Goal: Task Accomplishment & Management: Manage account settings

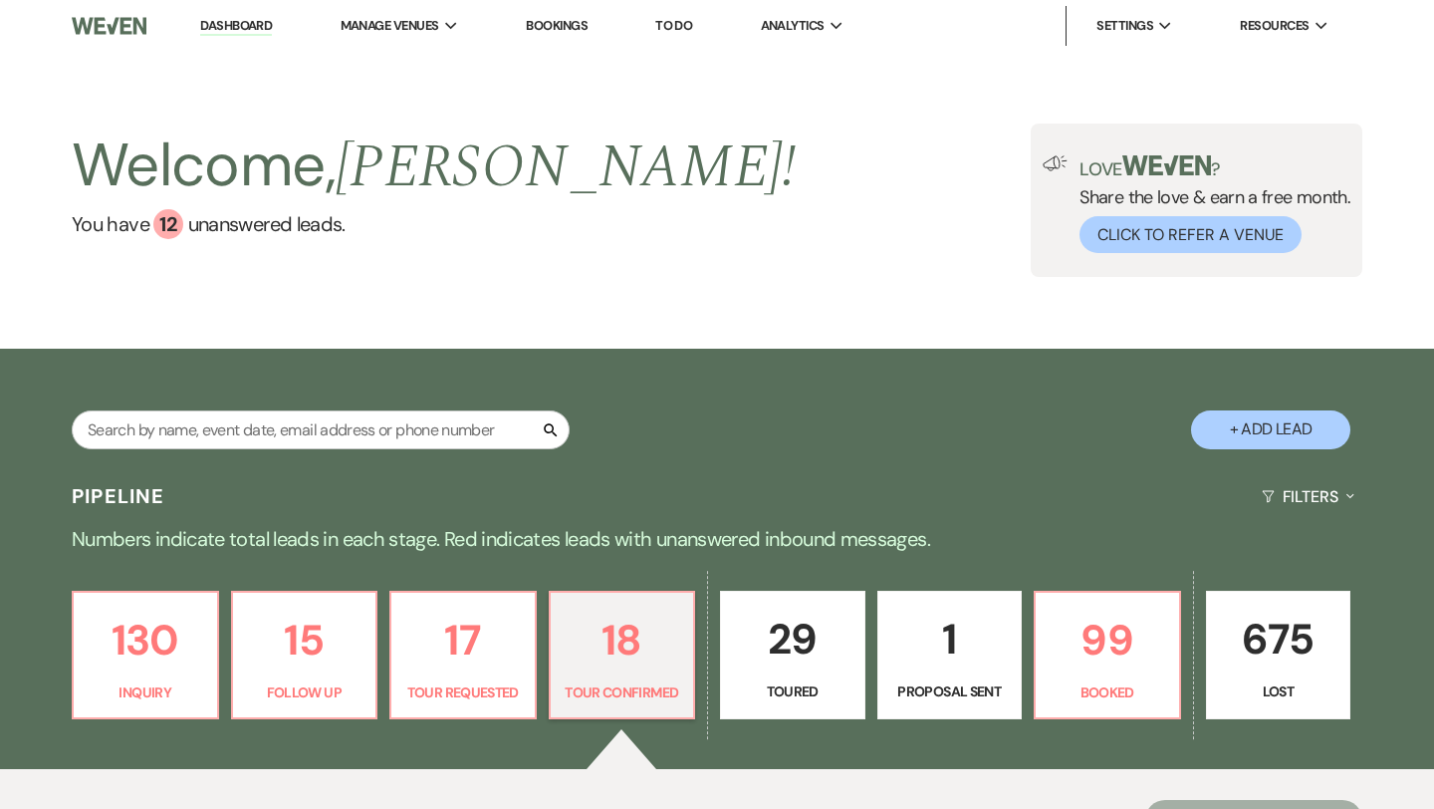
select select "4"
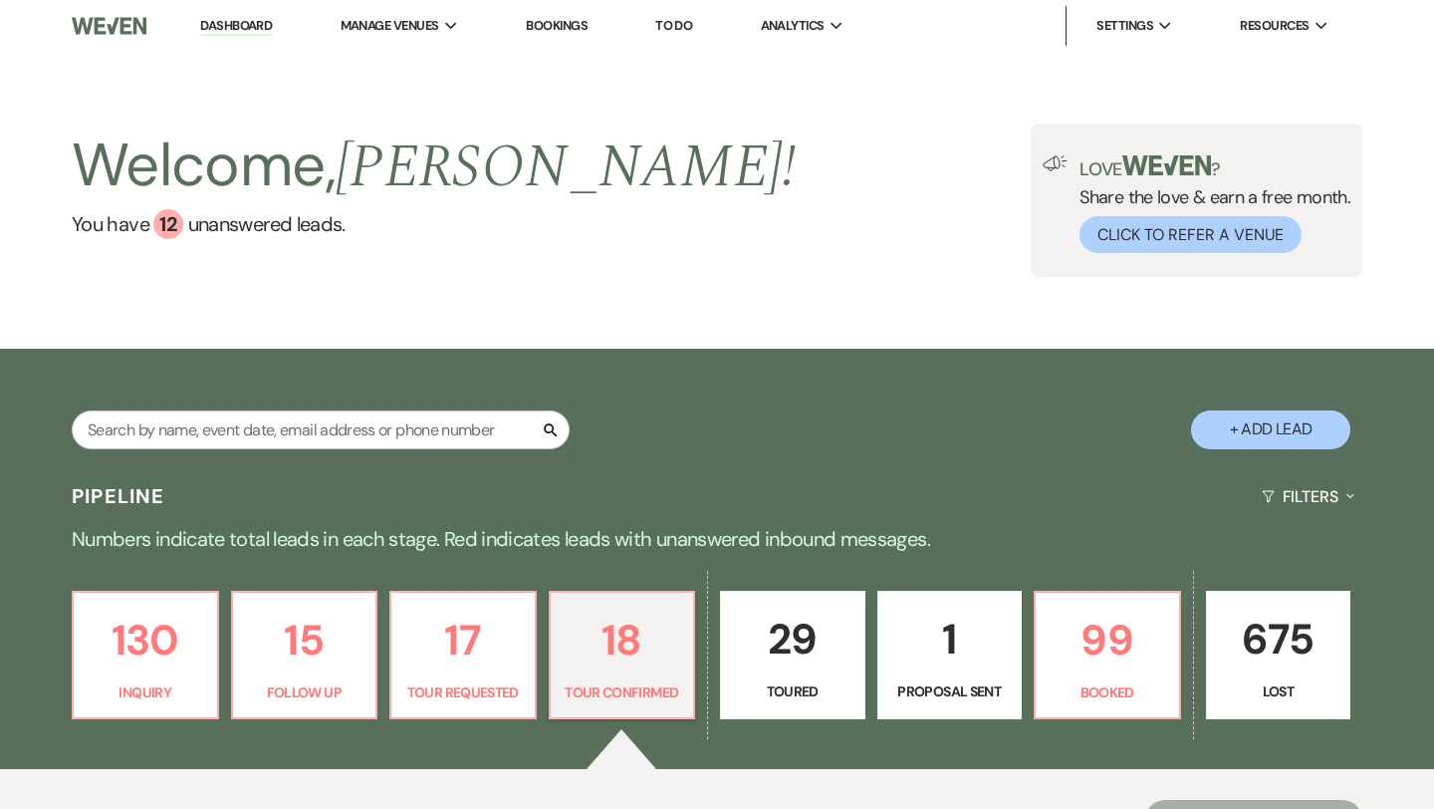
select select "4"
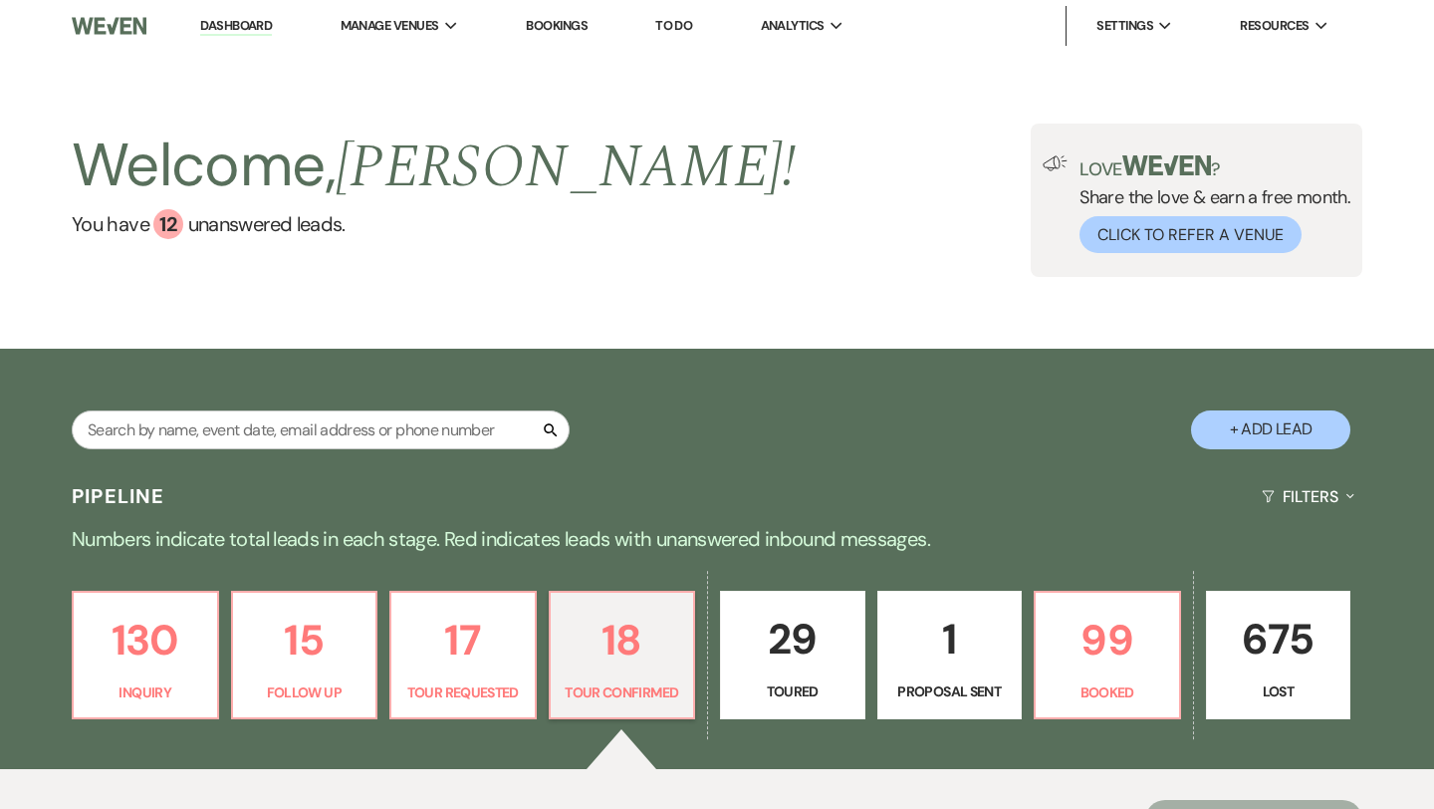
select select "4"
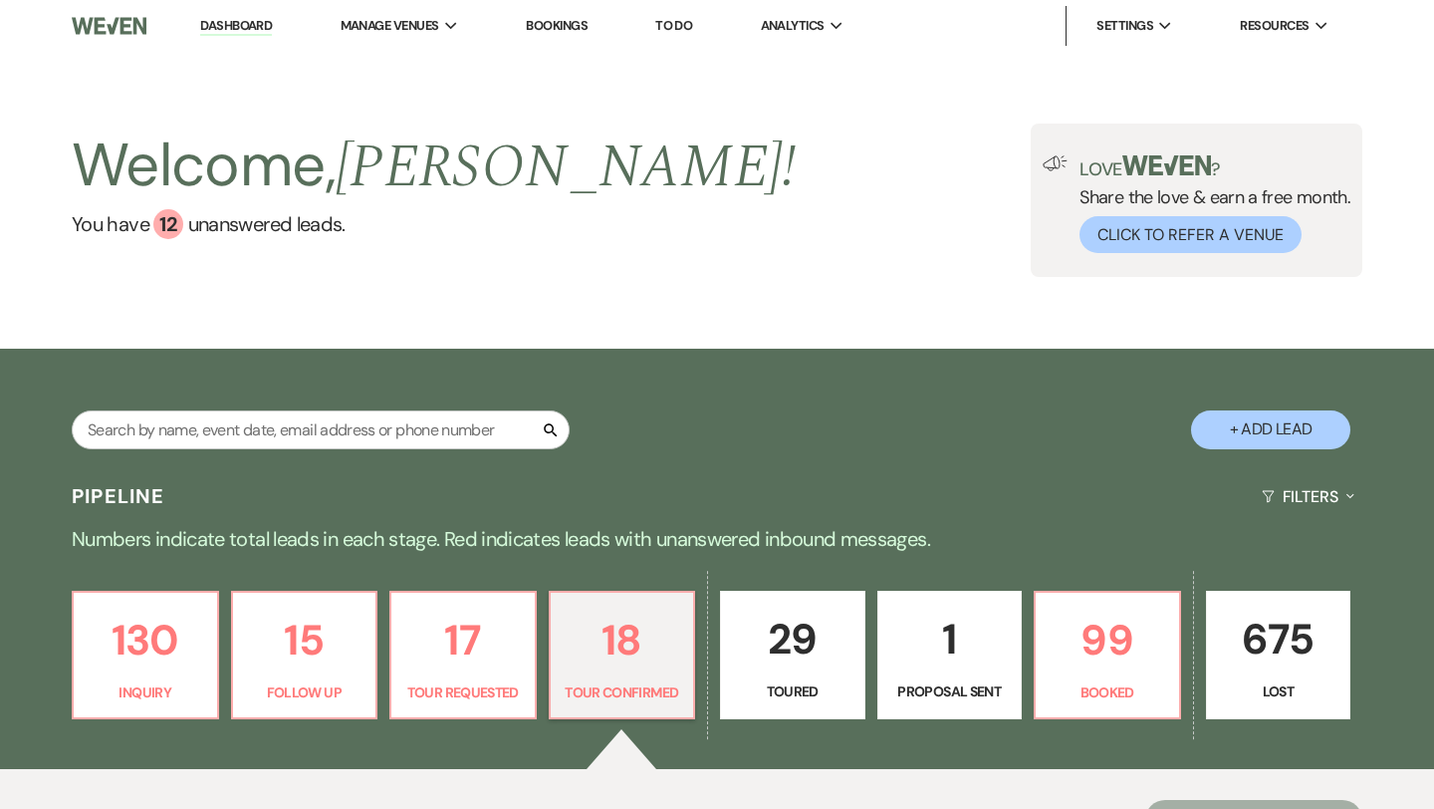
select select "4"
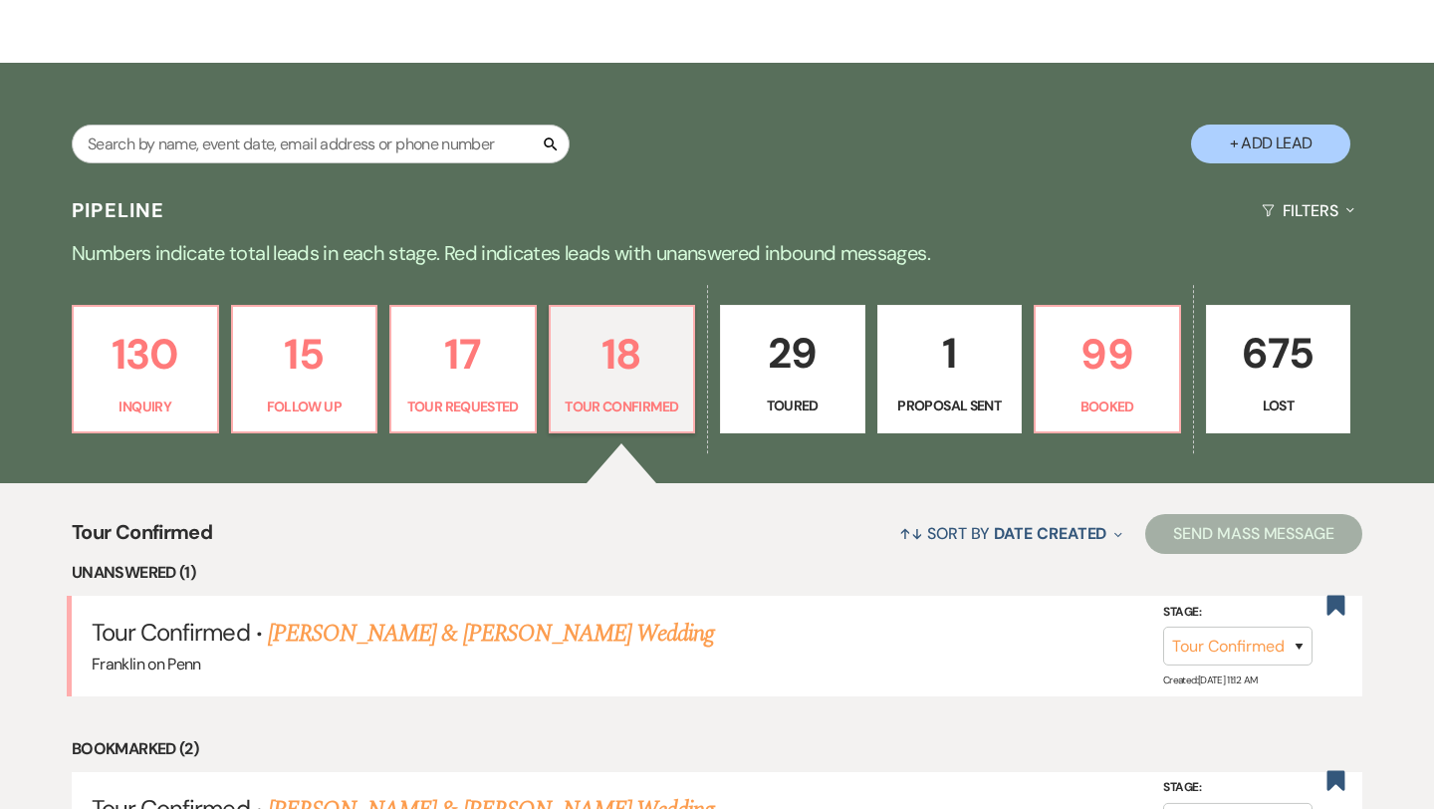
scroll to position [424, 0]
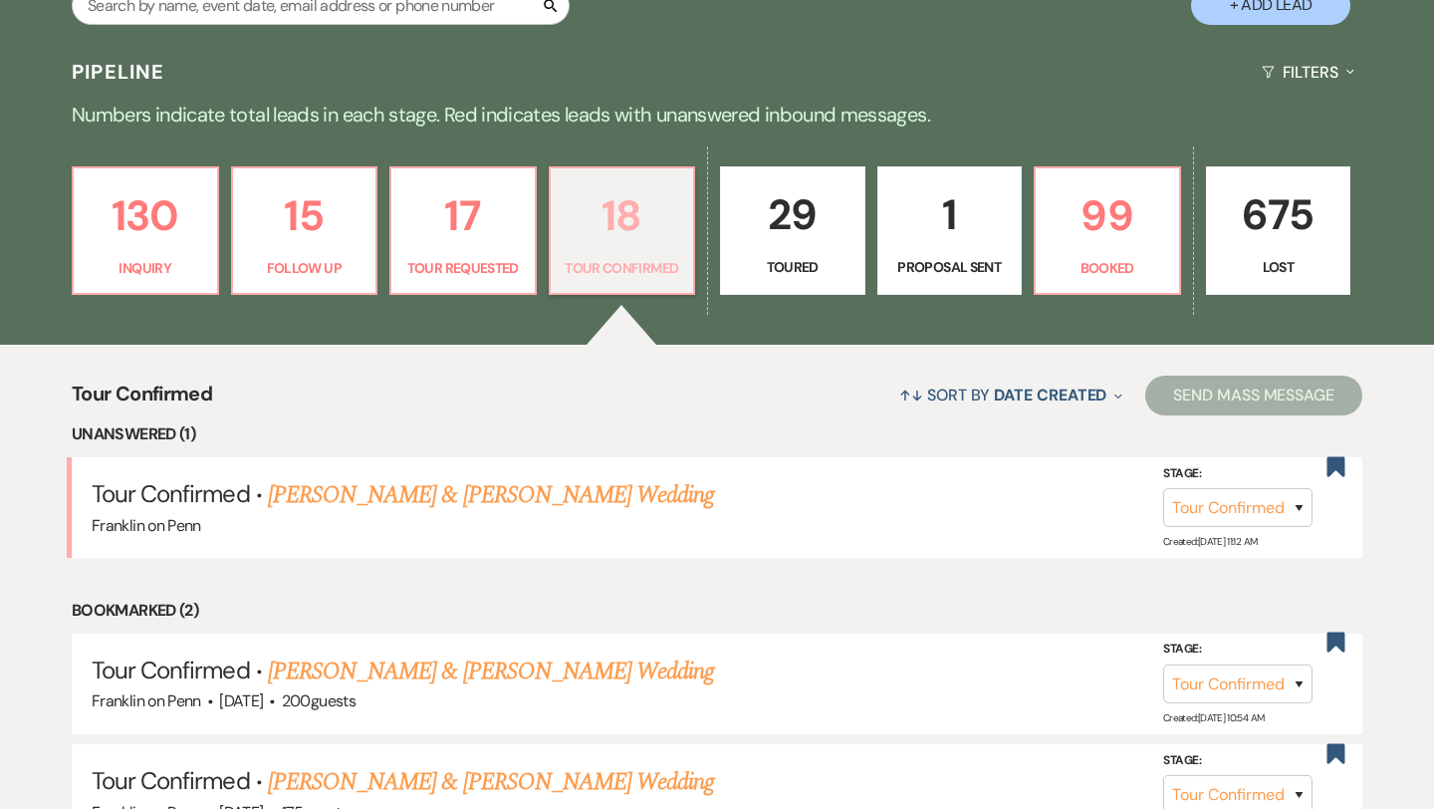
click at [625, 228] on p "18" at bounding box center [623, 215] width 120 height 67
click at [490, 506] on link "[PERSON_NAME] & [PERSON_NAME] Wedding" at bounding box center [491, 495] width 446 height 36
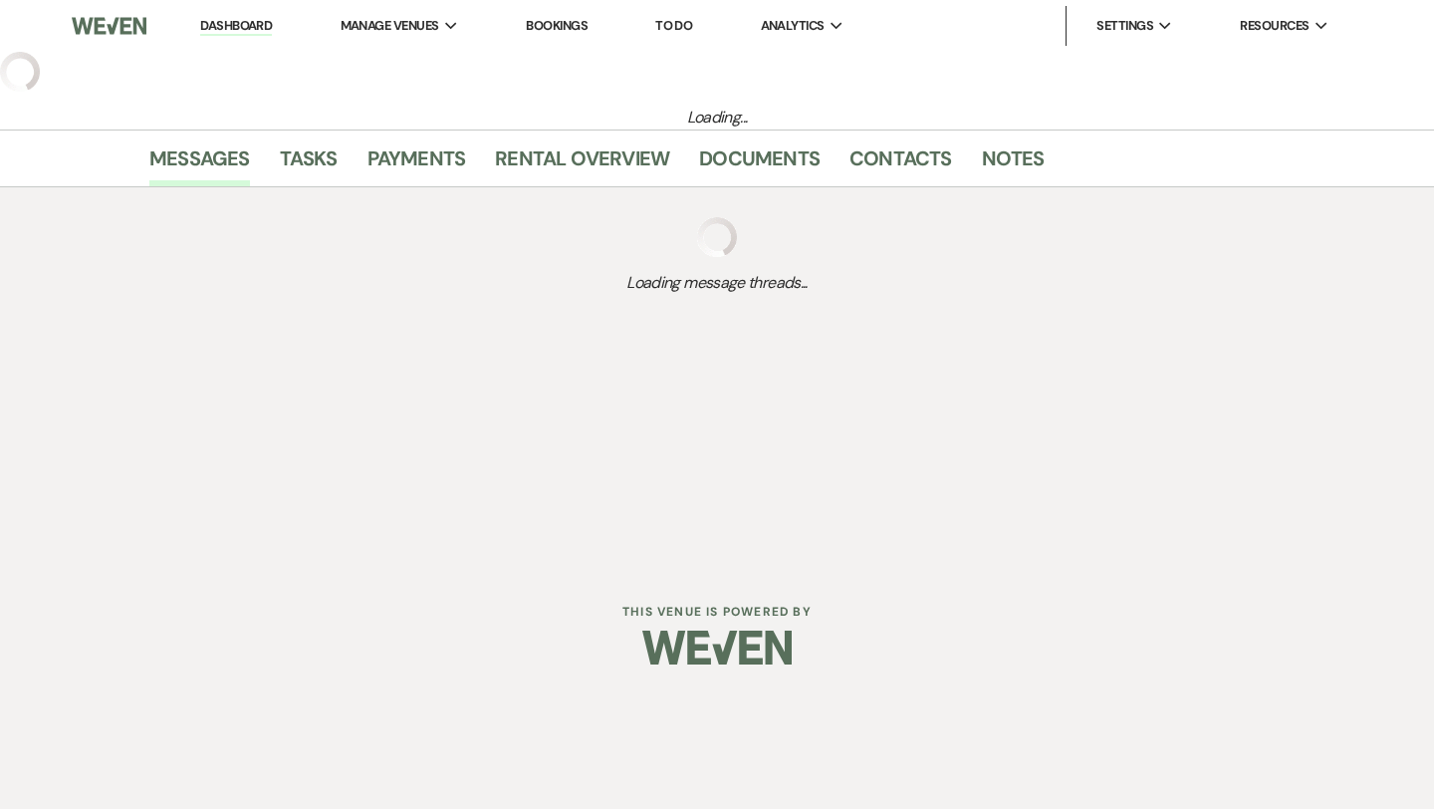
select select "4"
select select "5"
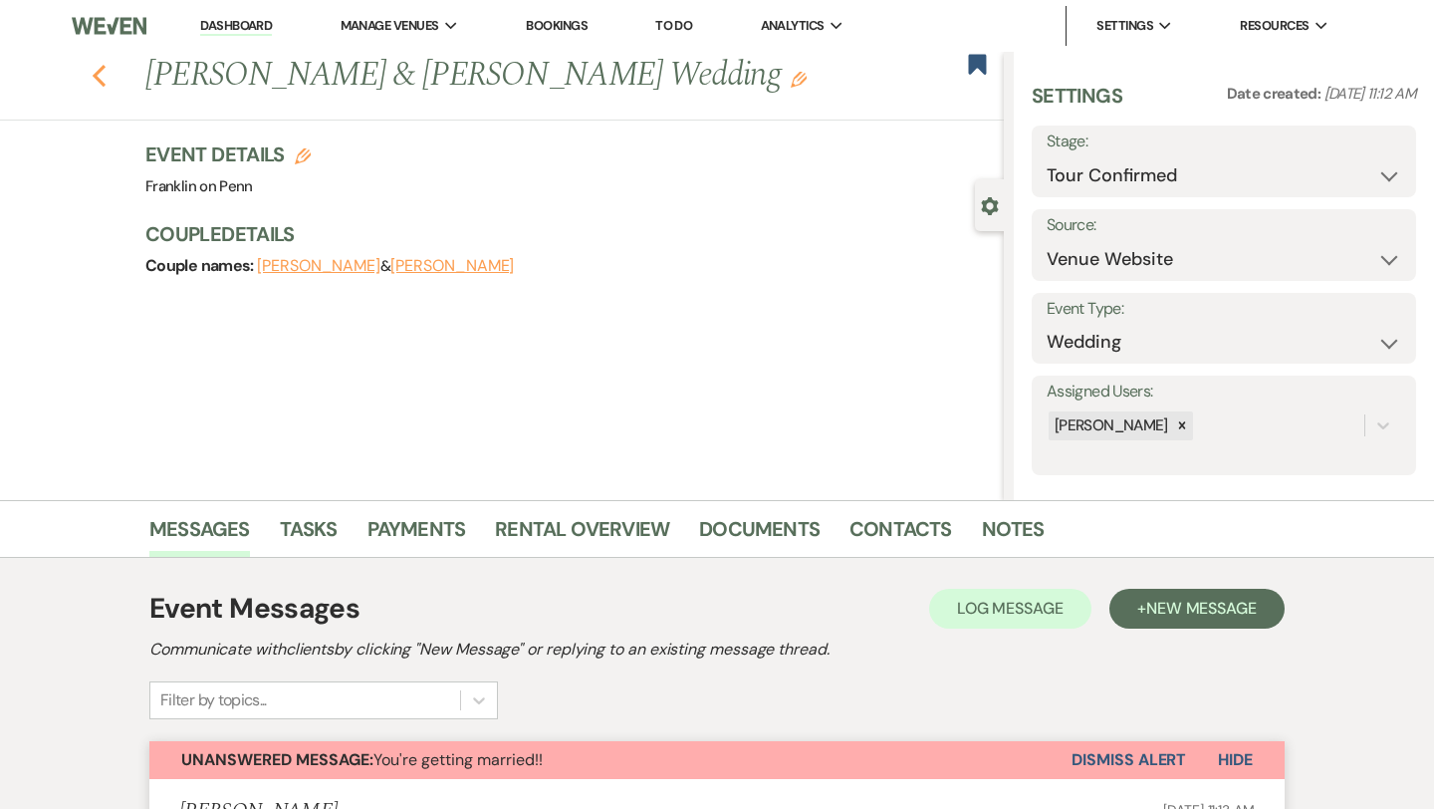
click at [102, 80] on icon "Previous" at bounding box center [99, 76] width 15 height 24
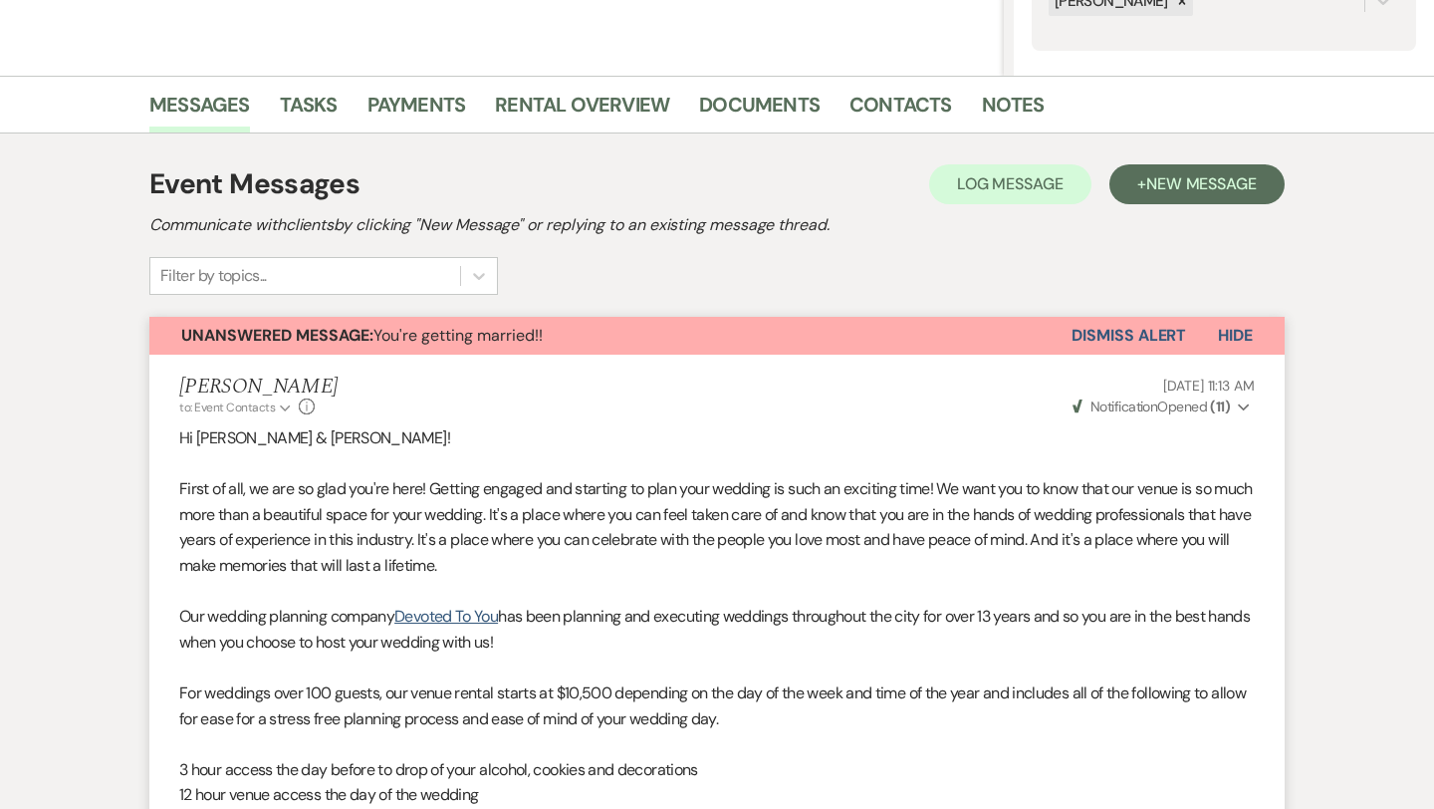
select select "4"
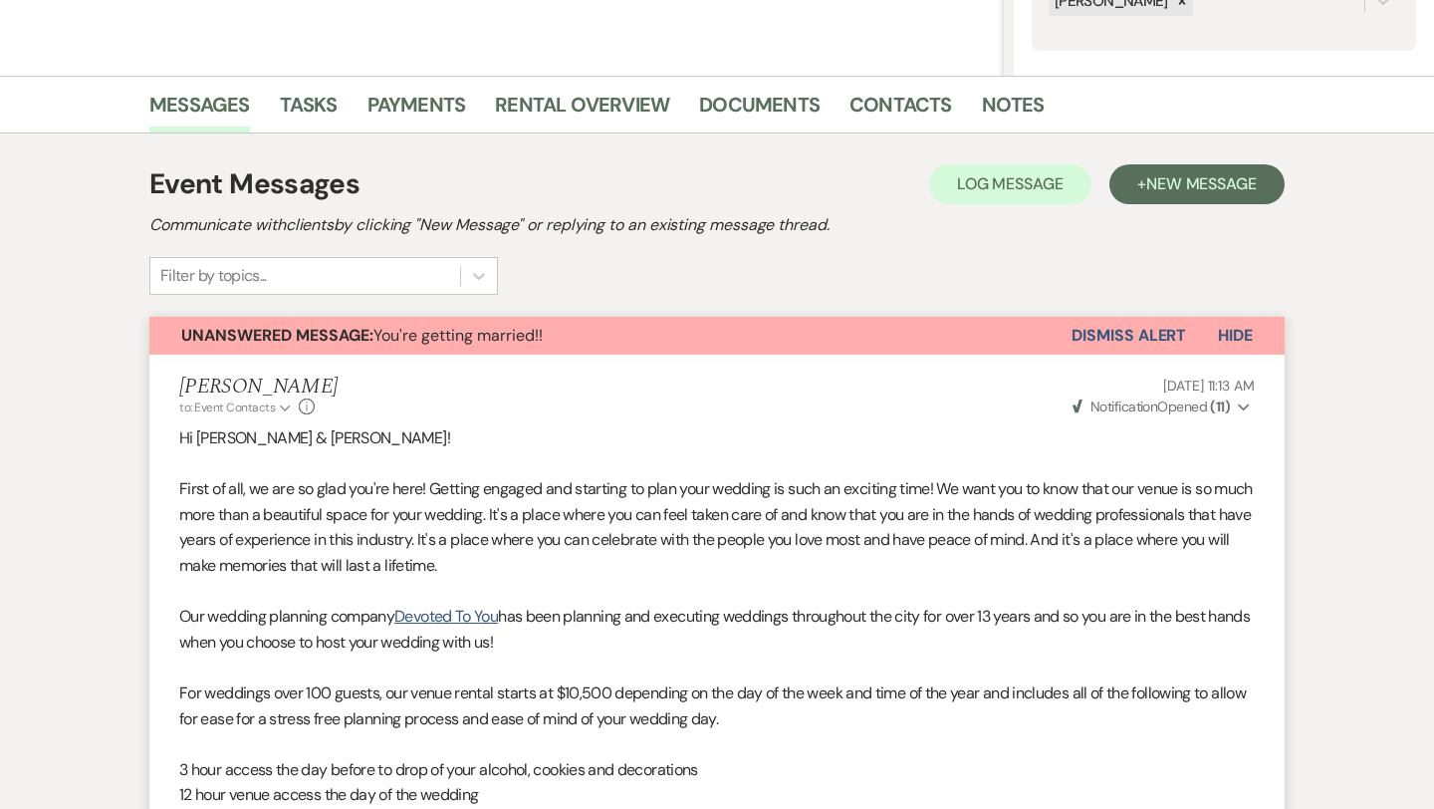
select select "4"
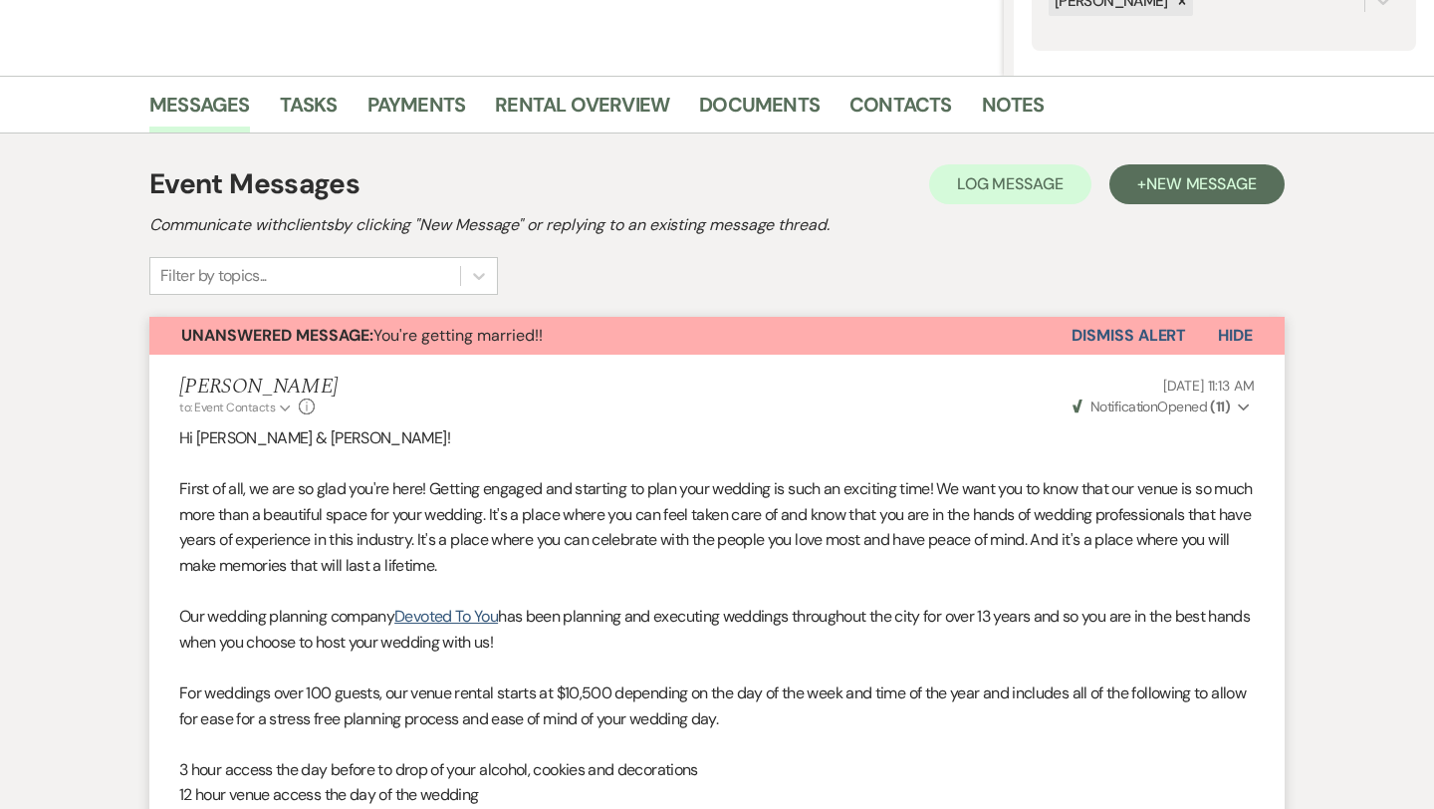
select select "4"
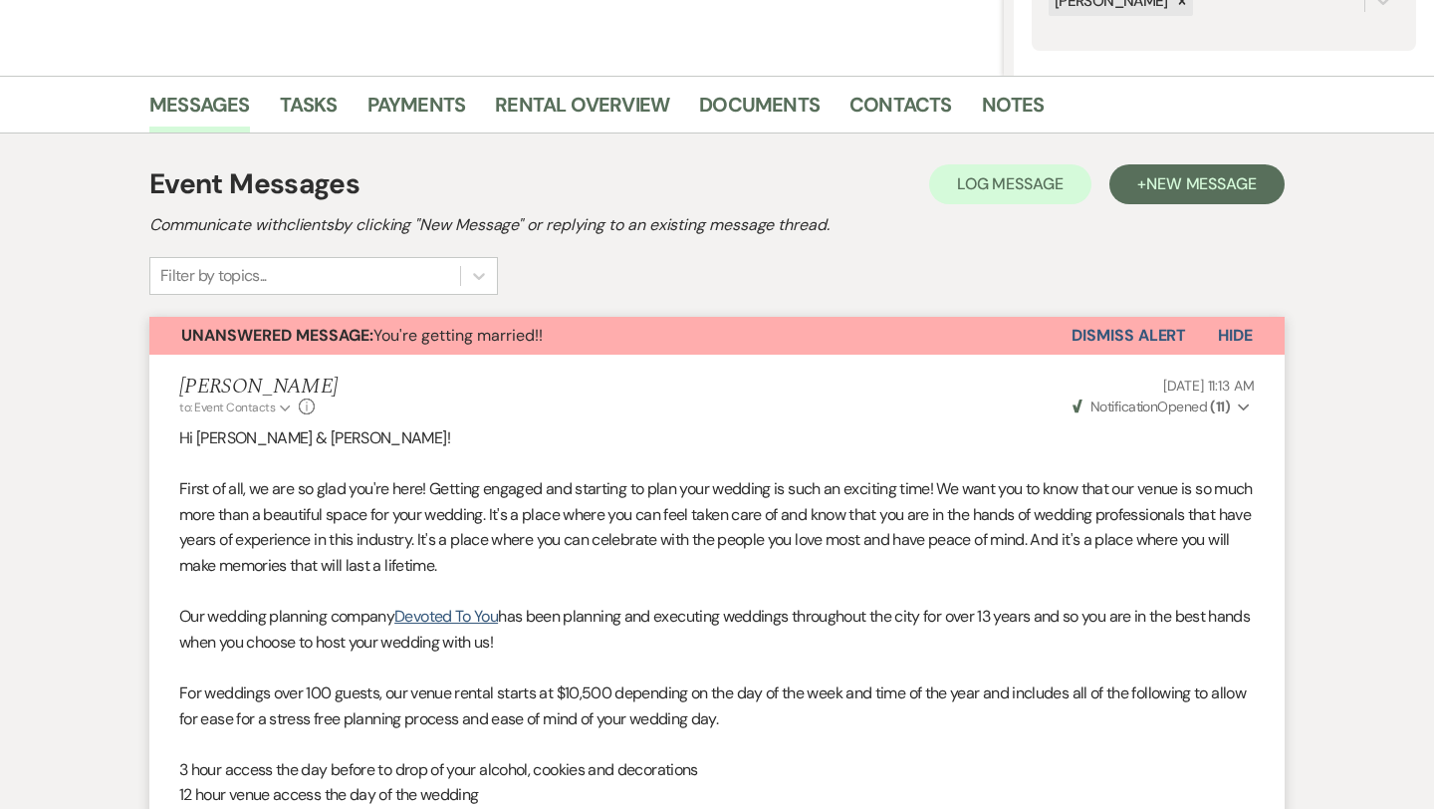
select select "4"
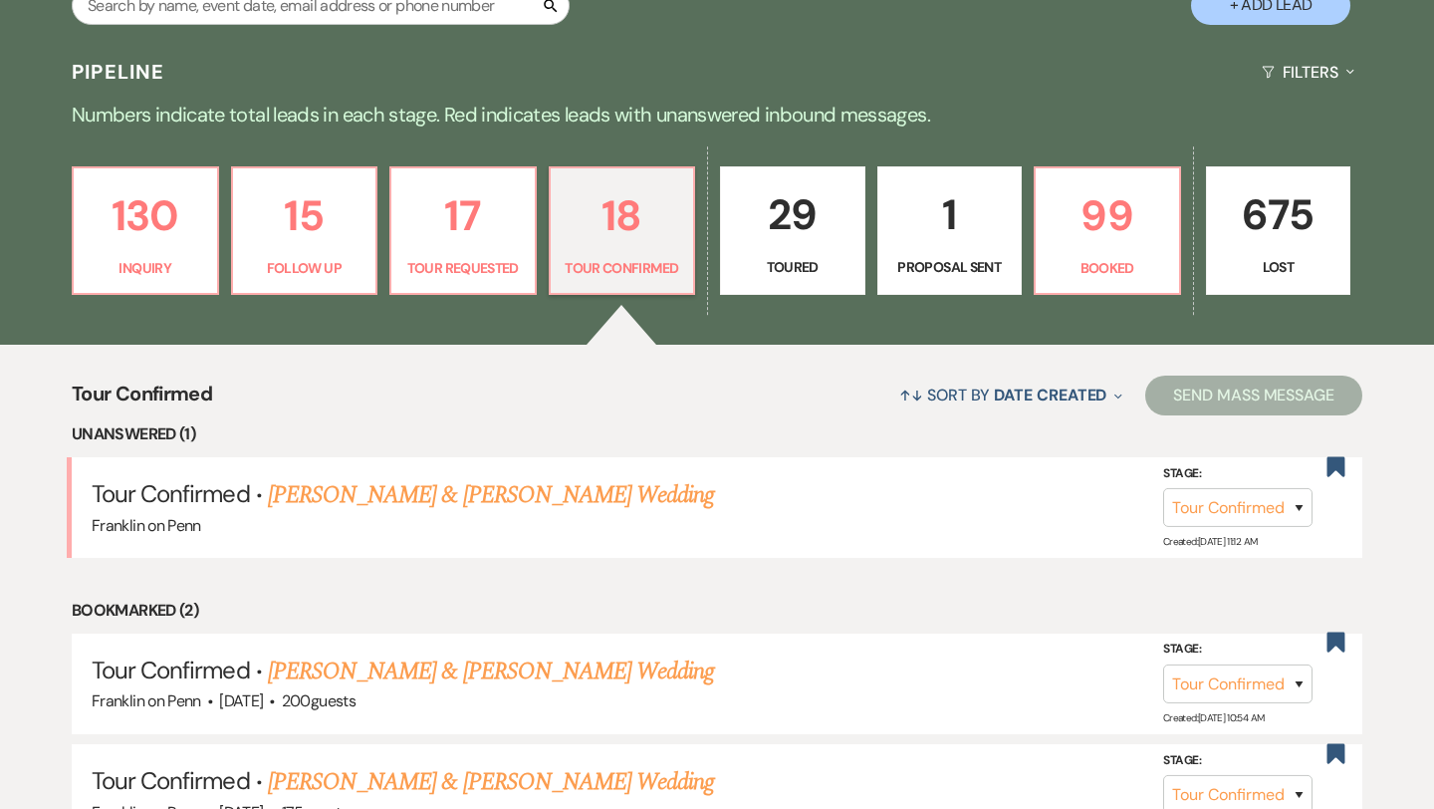
click at [798, 205] on p "29" at bounding box center [793, 214] width 120 height 67
select select "5"
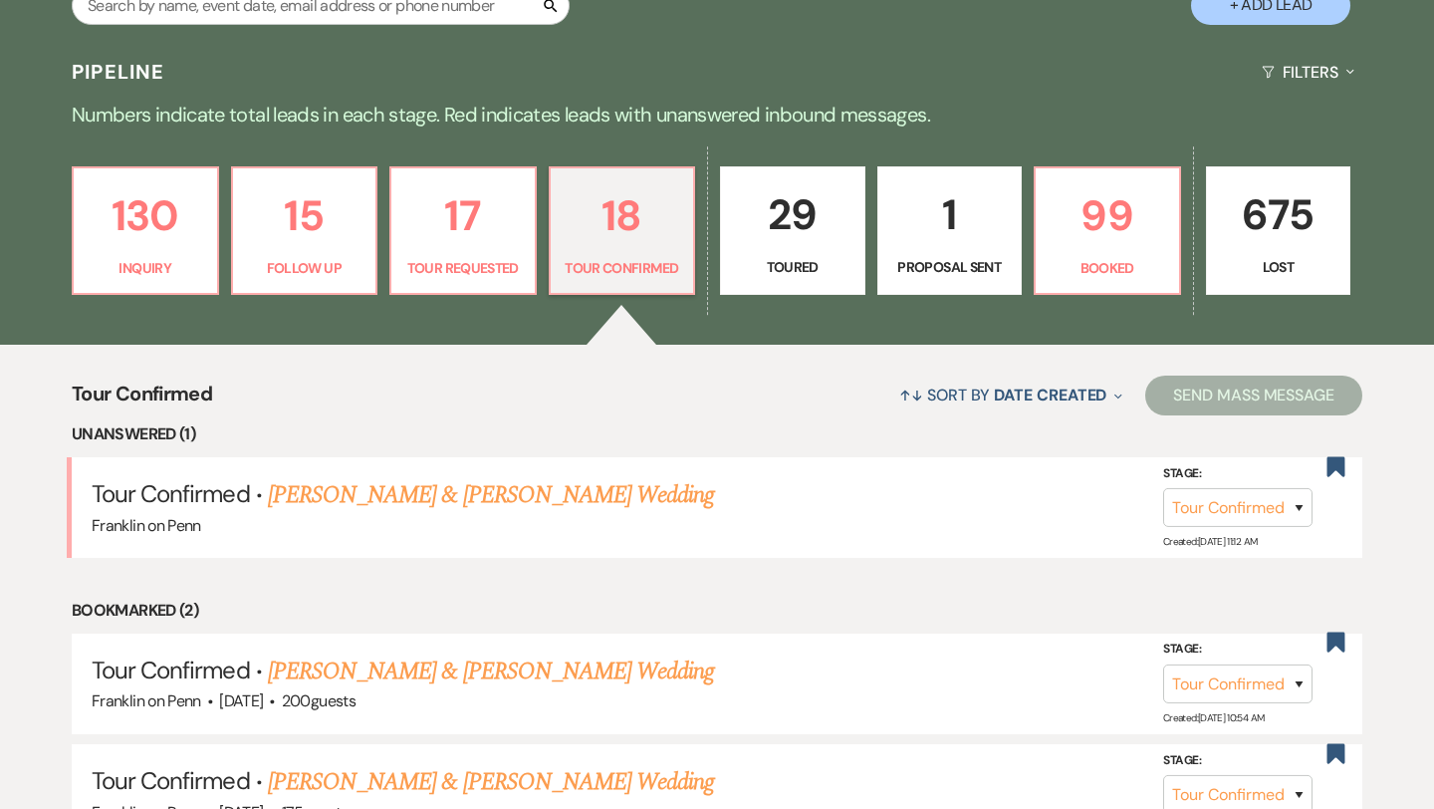
select select "5"
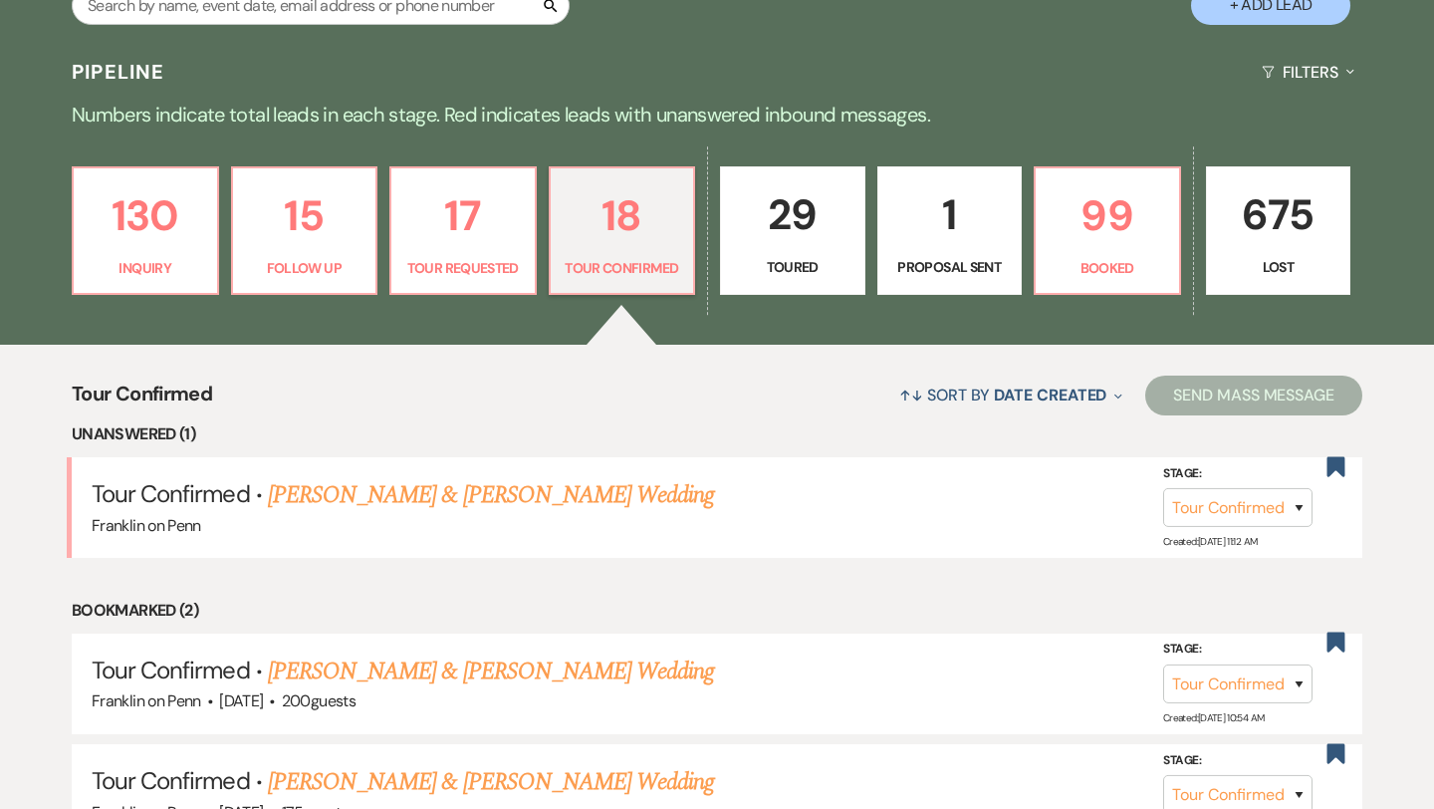
select select "5"
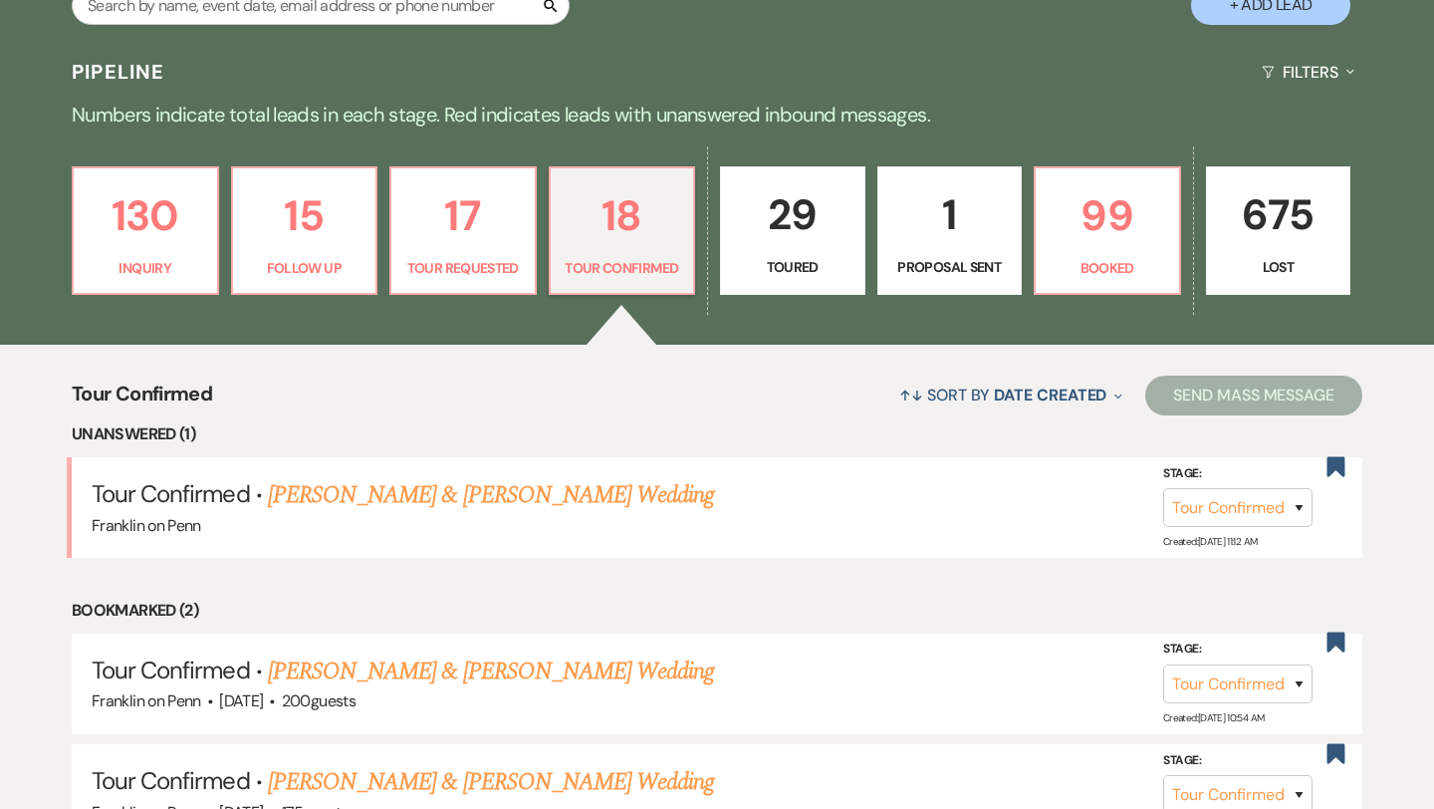
select select "5"
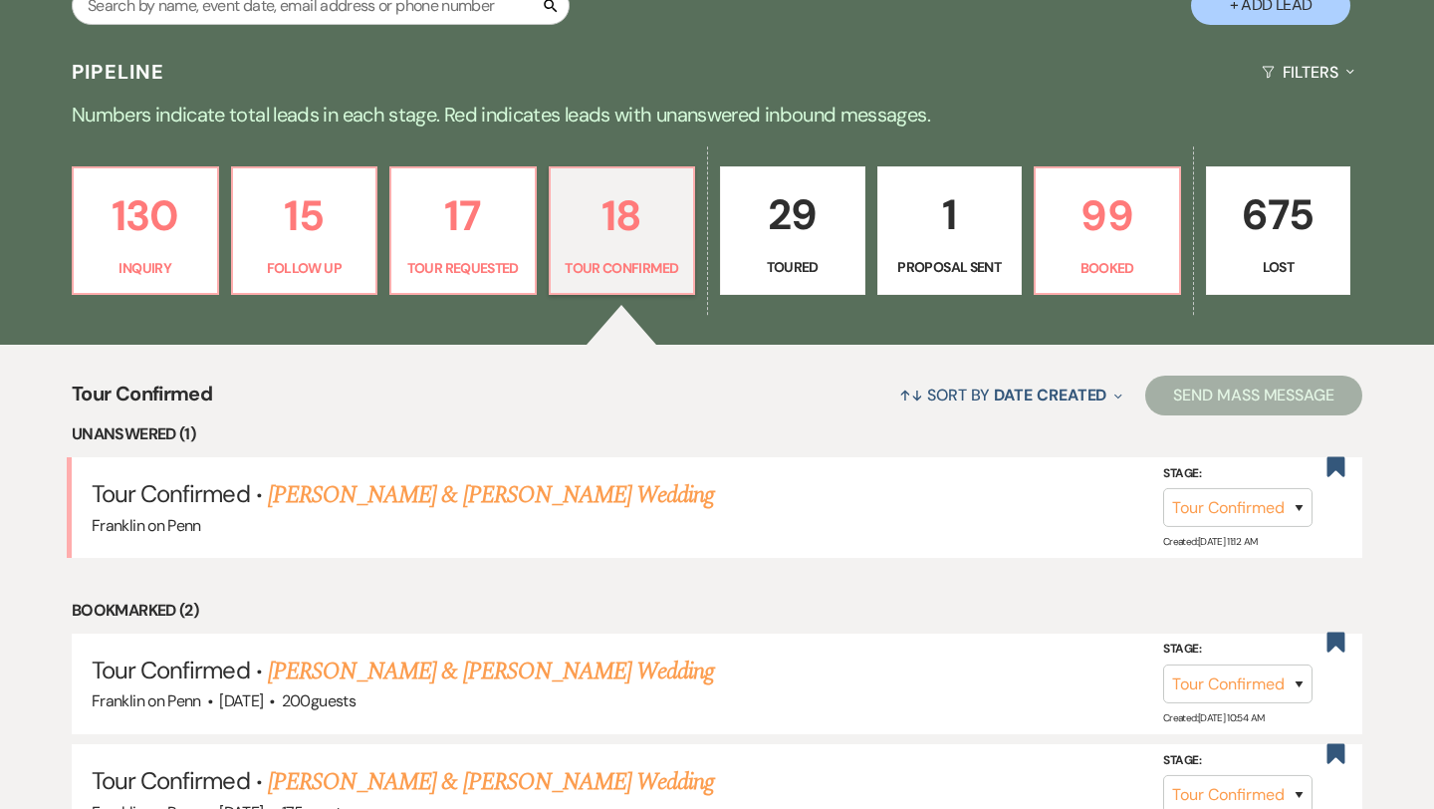
select select "5"
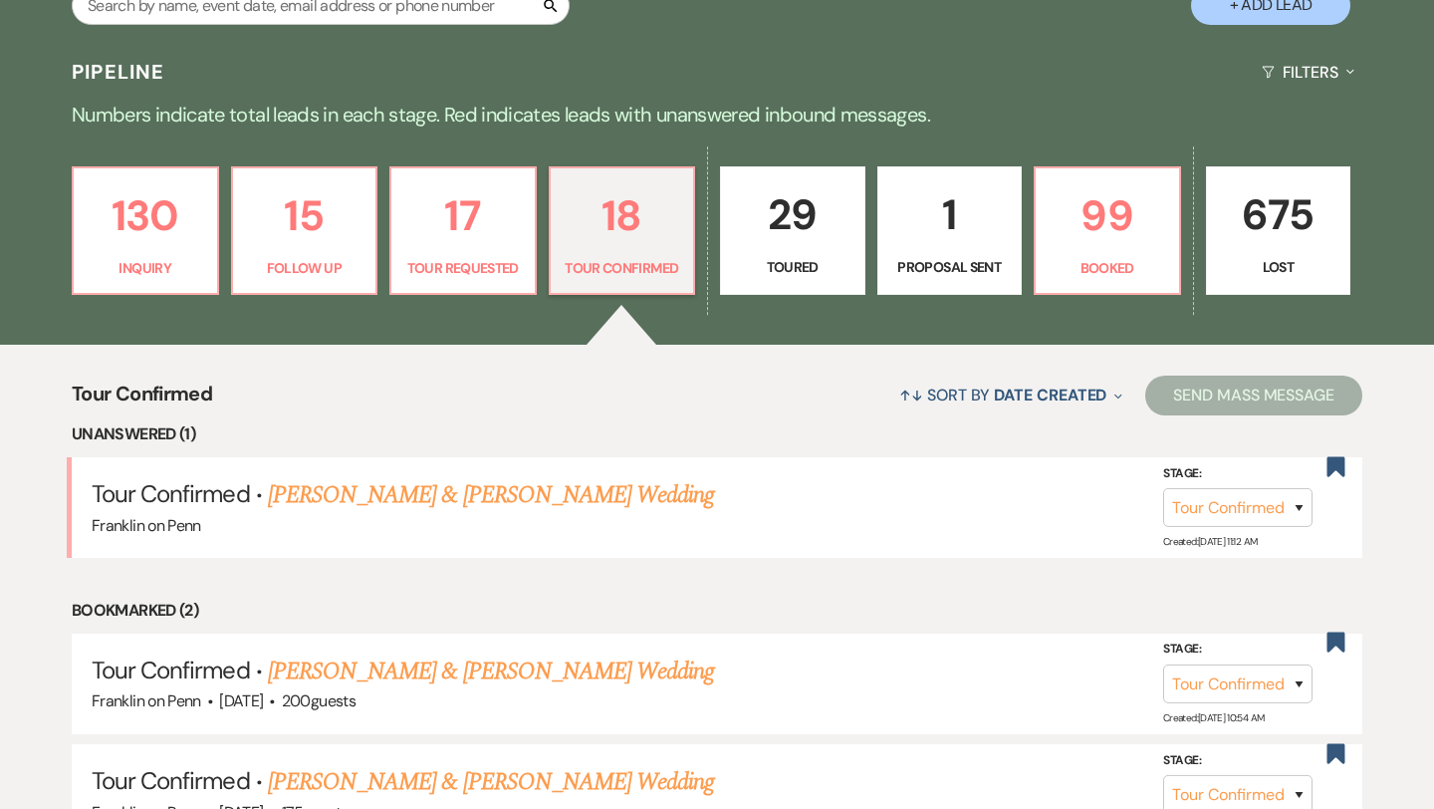
select select "5"
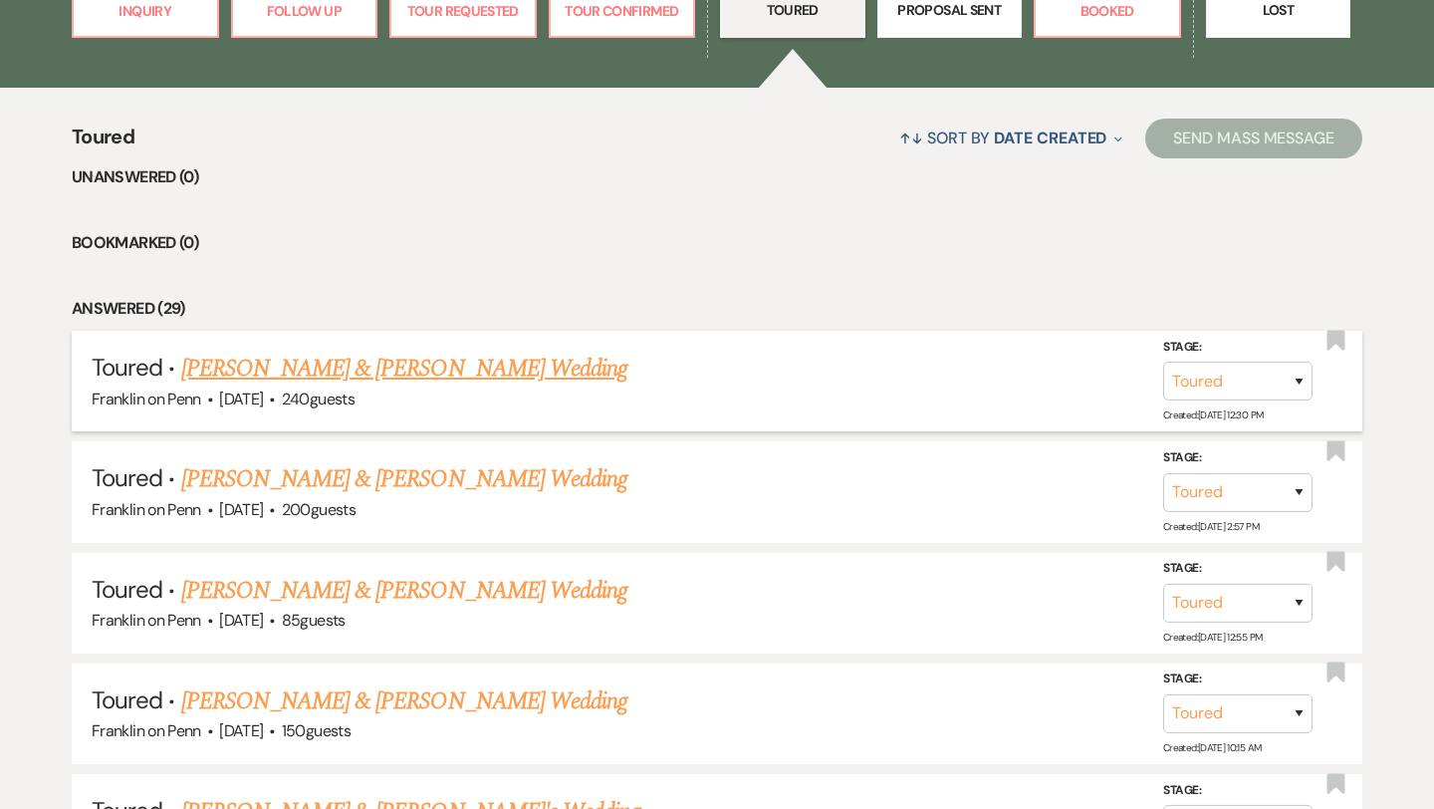
scroll to position [683, 0]
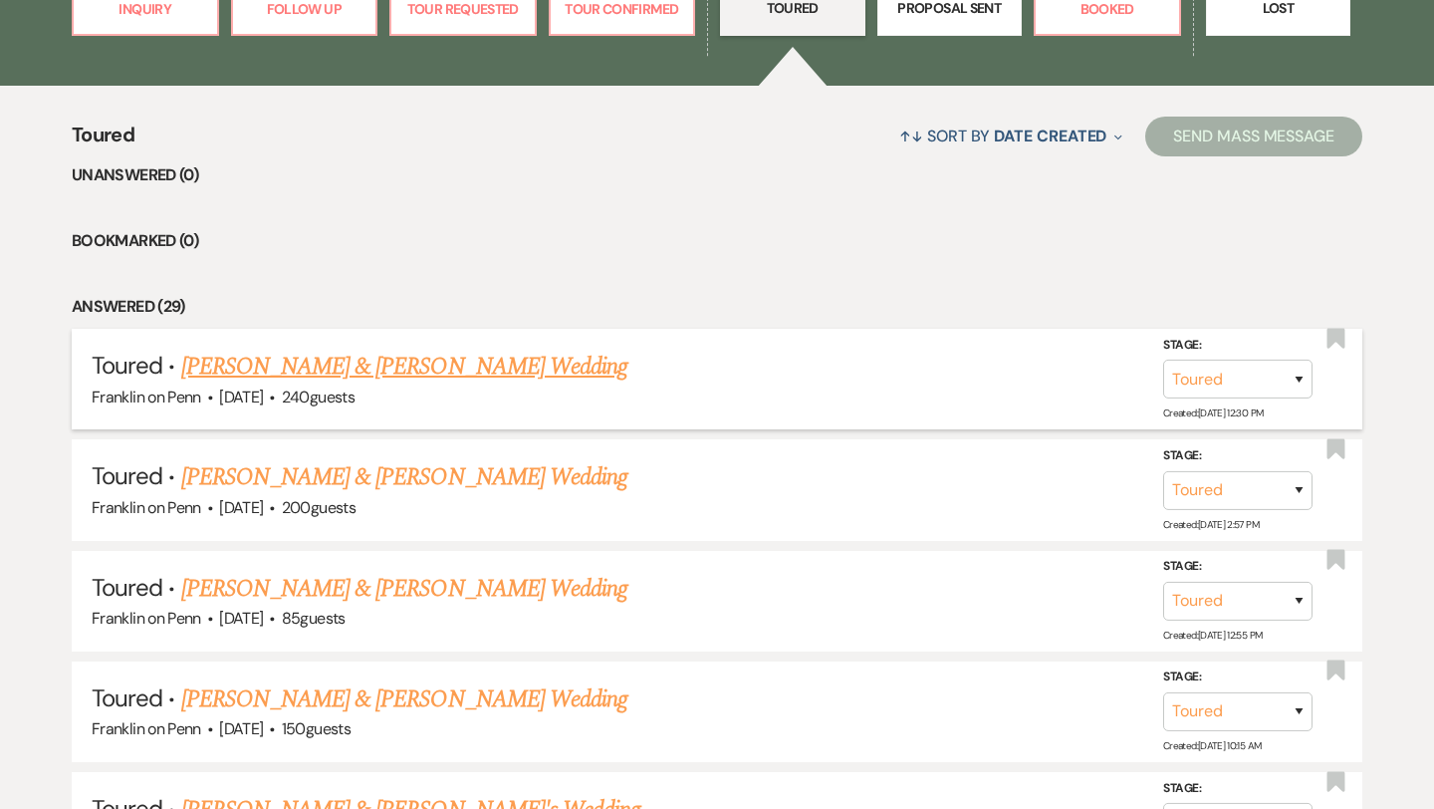
click at [499, 364] on link "[PERSON_NAME] & [PERSON_NAME] Wedding" at bounding box center [404, 367] width 446 height 36
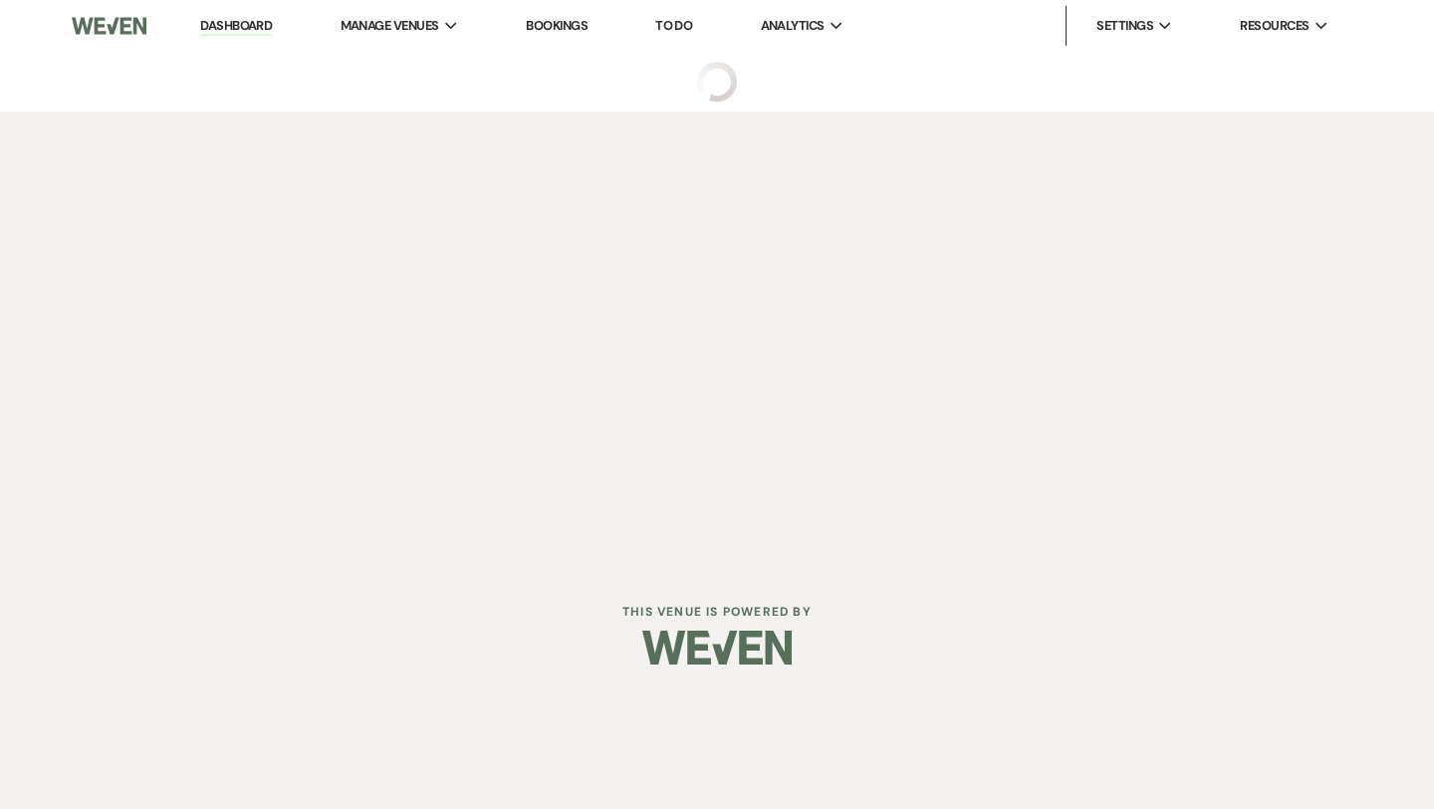
select select "5"
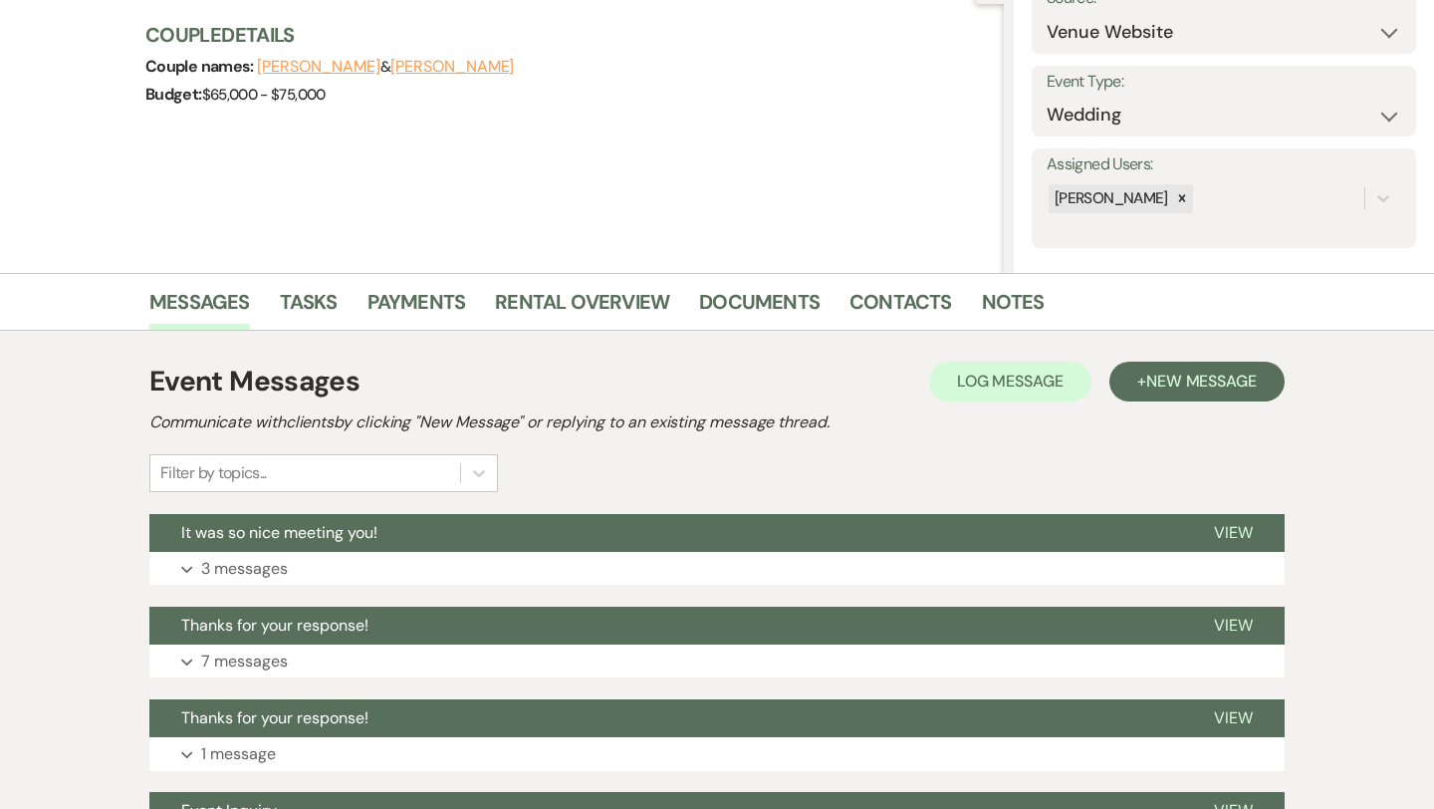
scroll to position [229, 0]
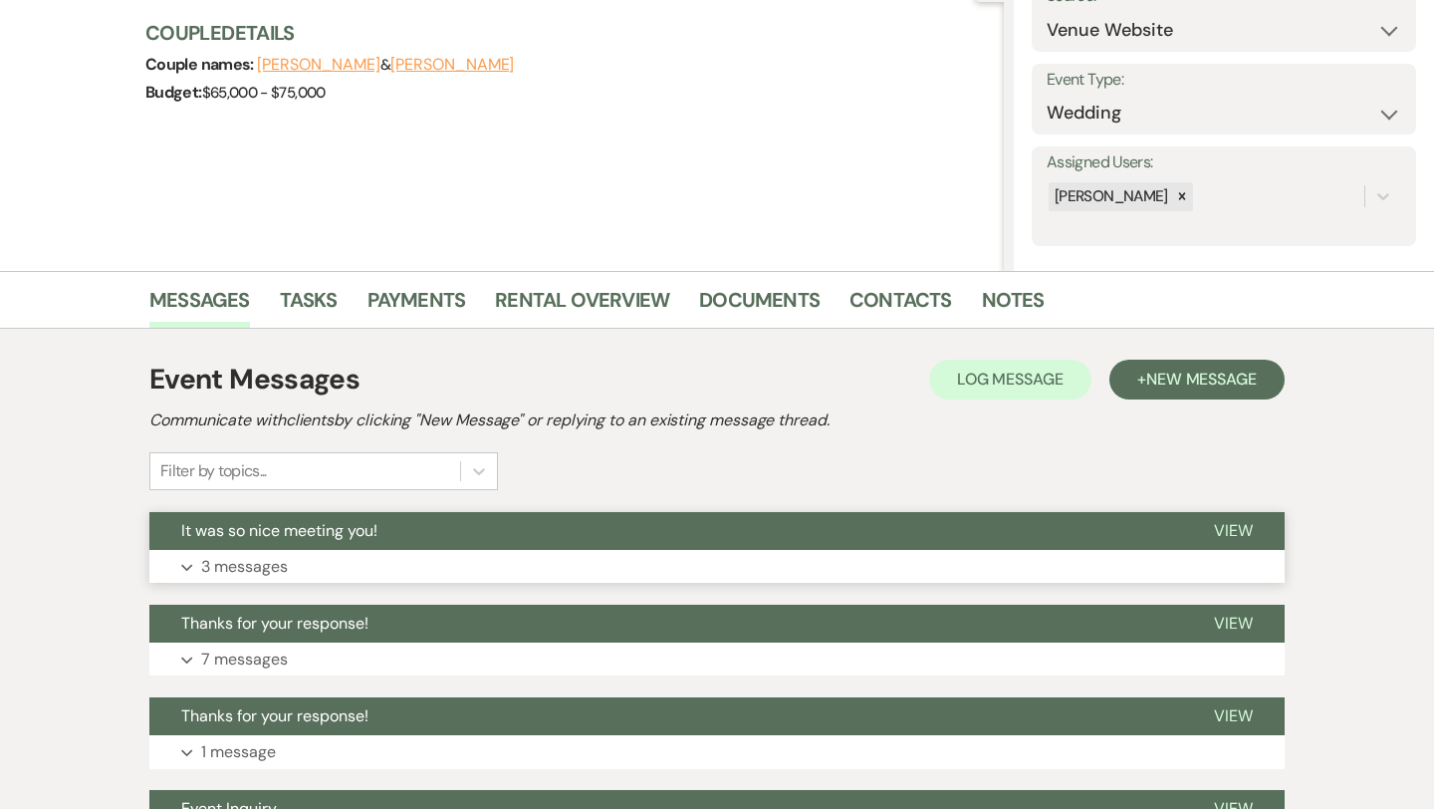
click at [271, 563] on p "3 messages" at bounding box center [244, 567] width 87 height 26
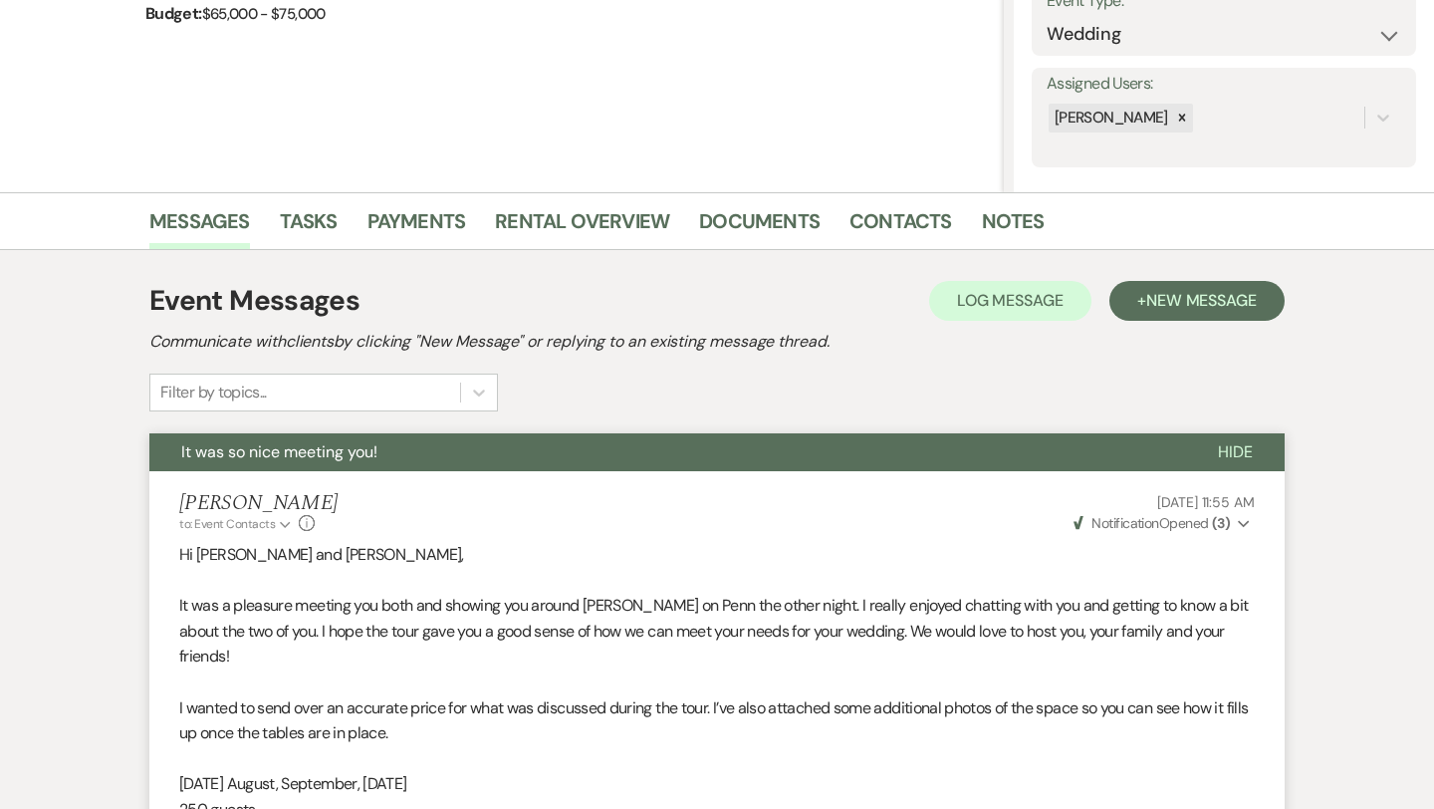
scroll to position [0, 0]
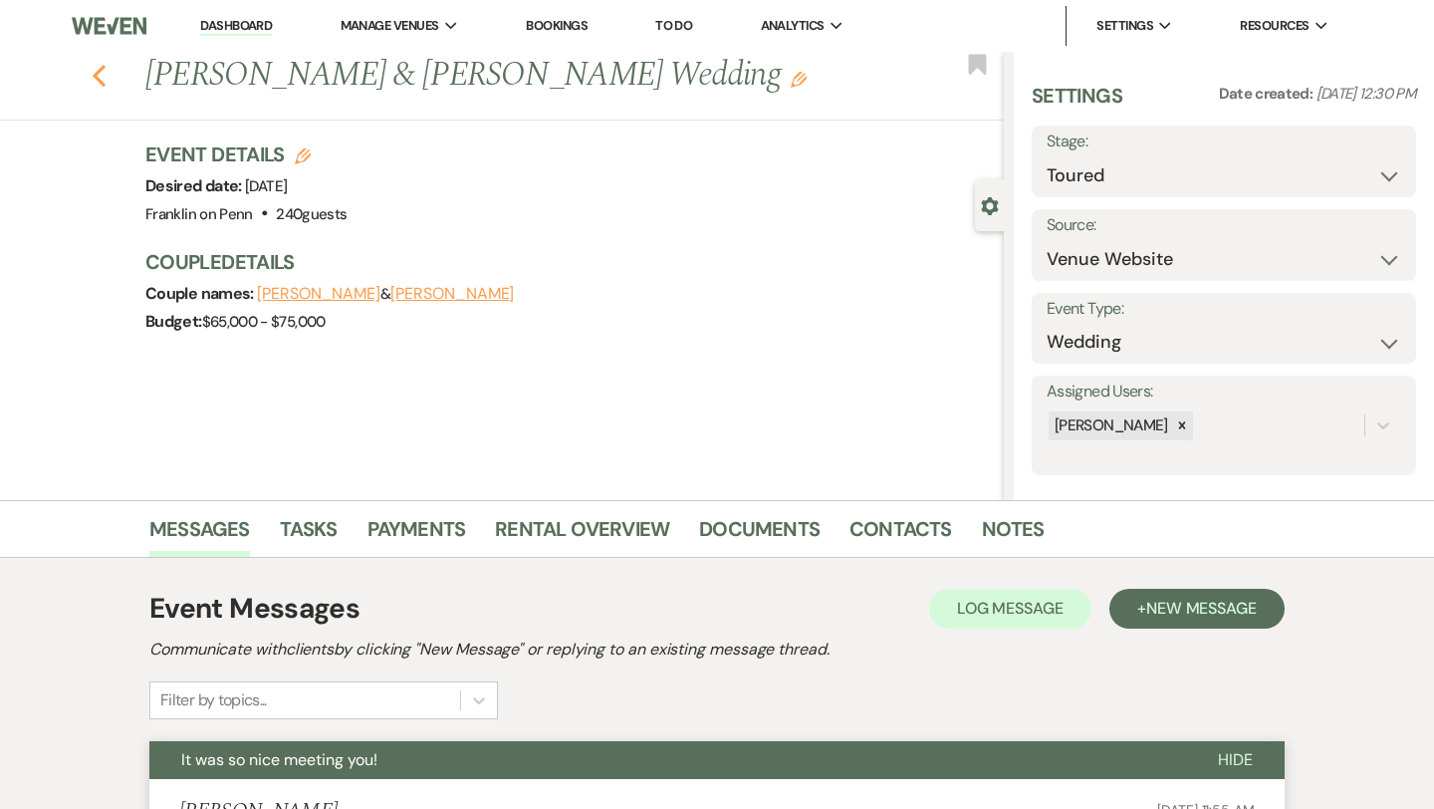
click at [101, 79] on icon "Previous" at bounding box center [99, 76] width 15 height 24
select select "5"
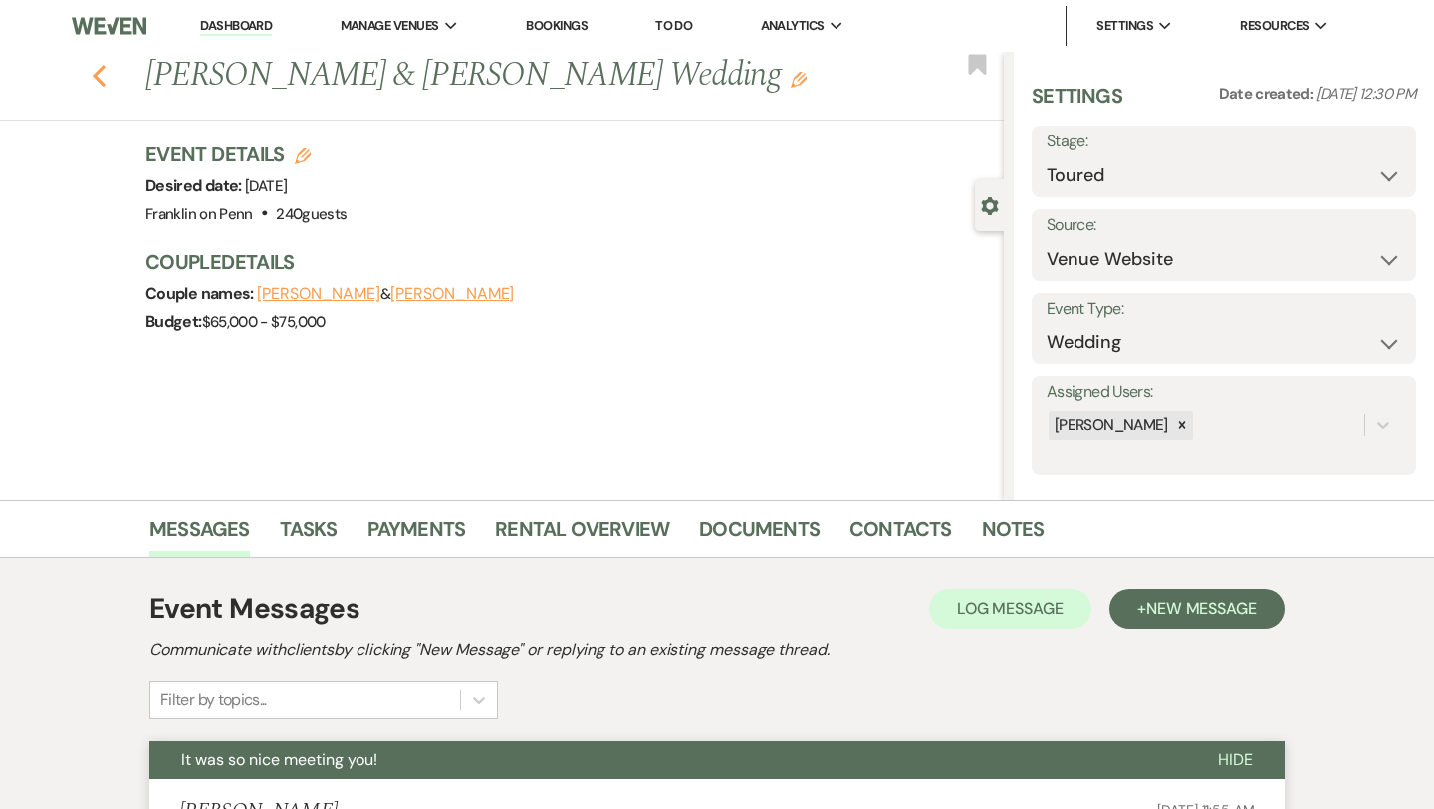
select select "5"
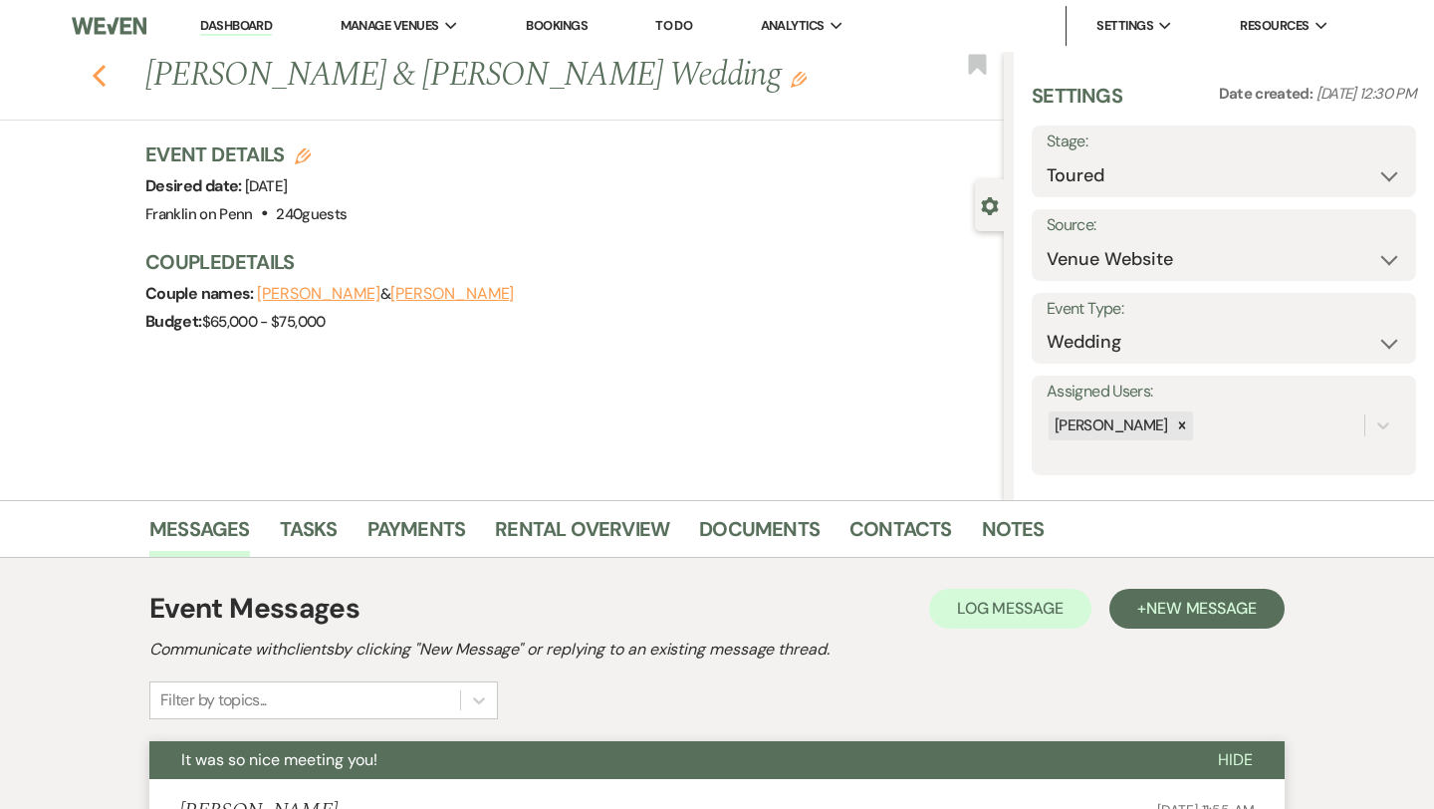
select select "5"
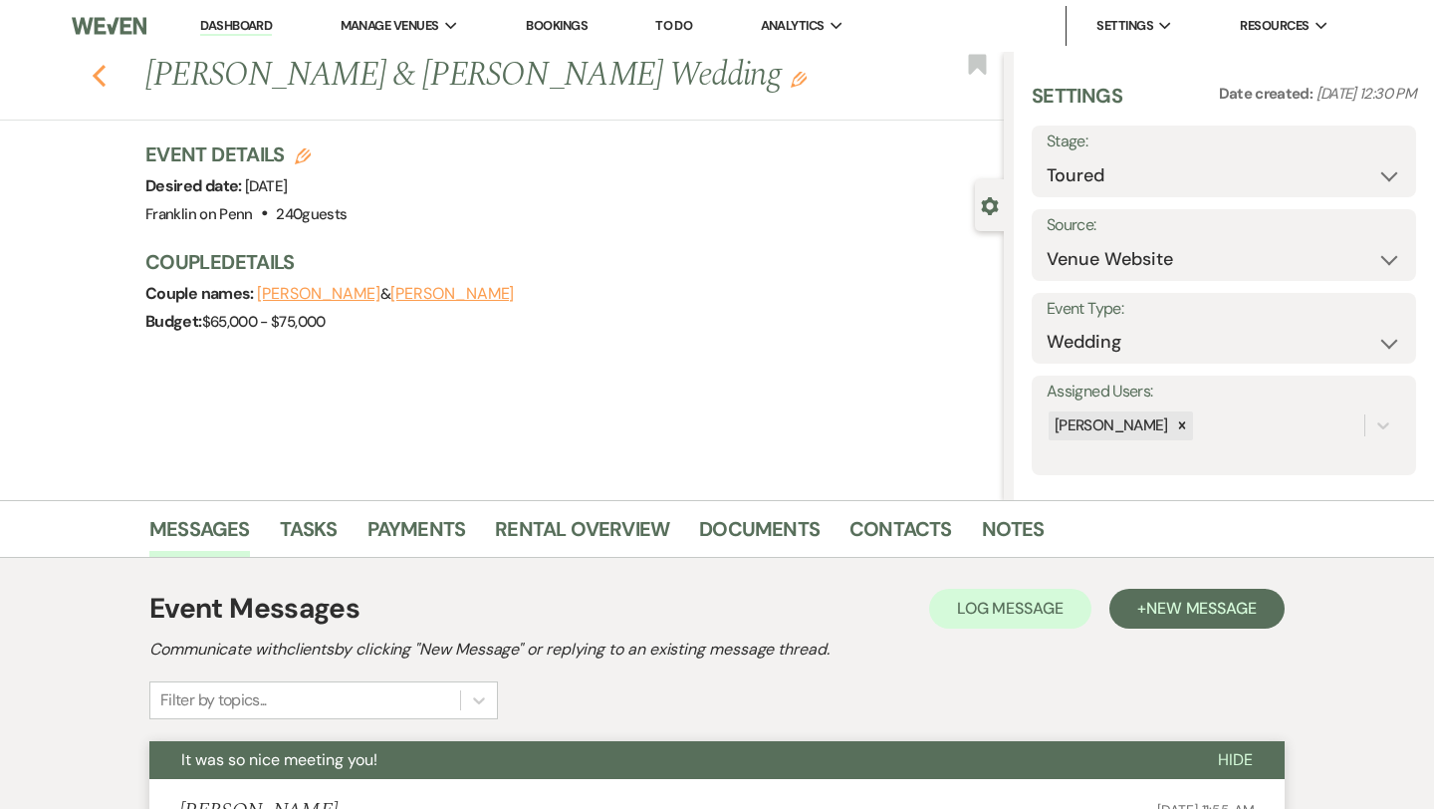
select select "5"
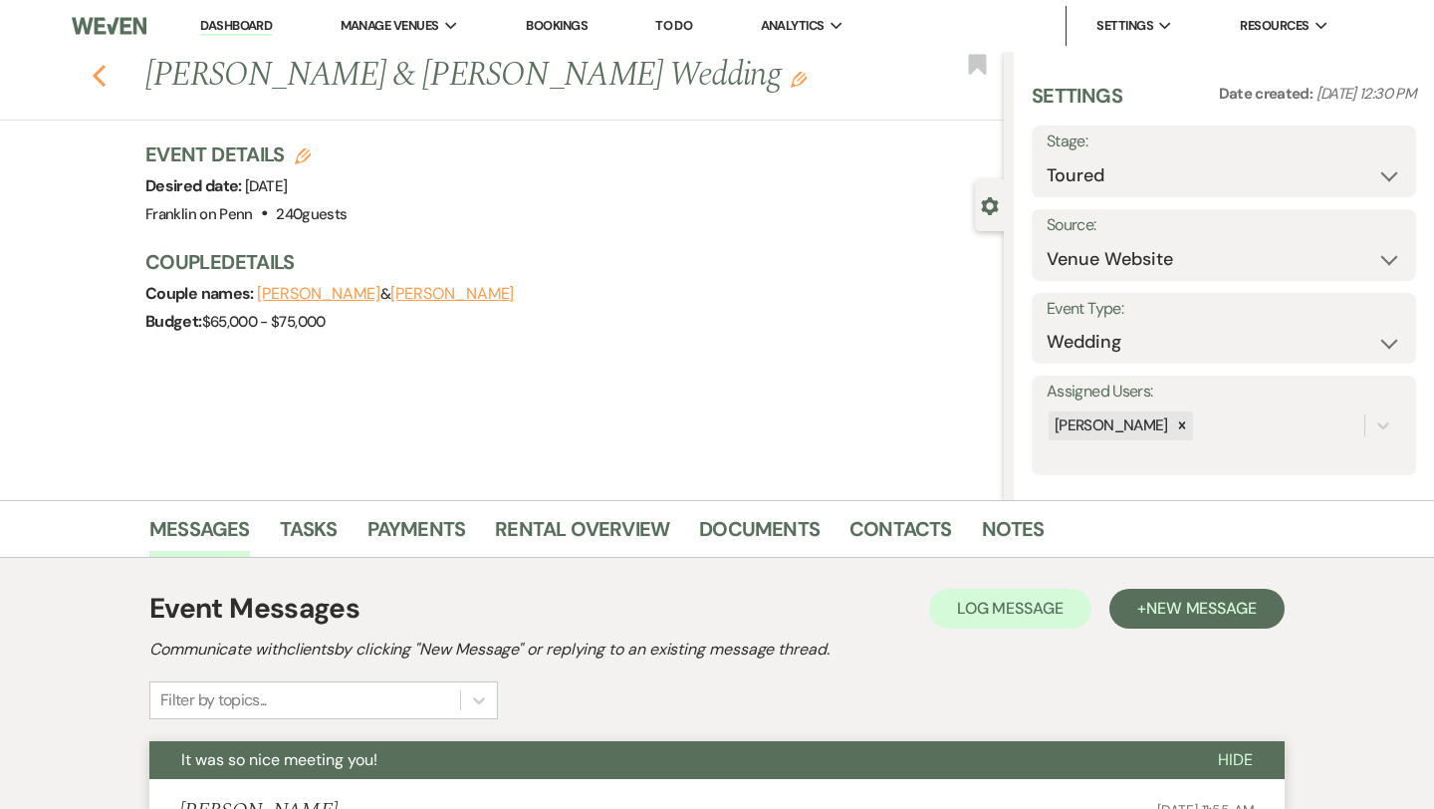
select select "5"
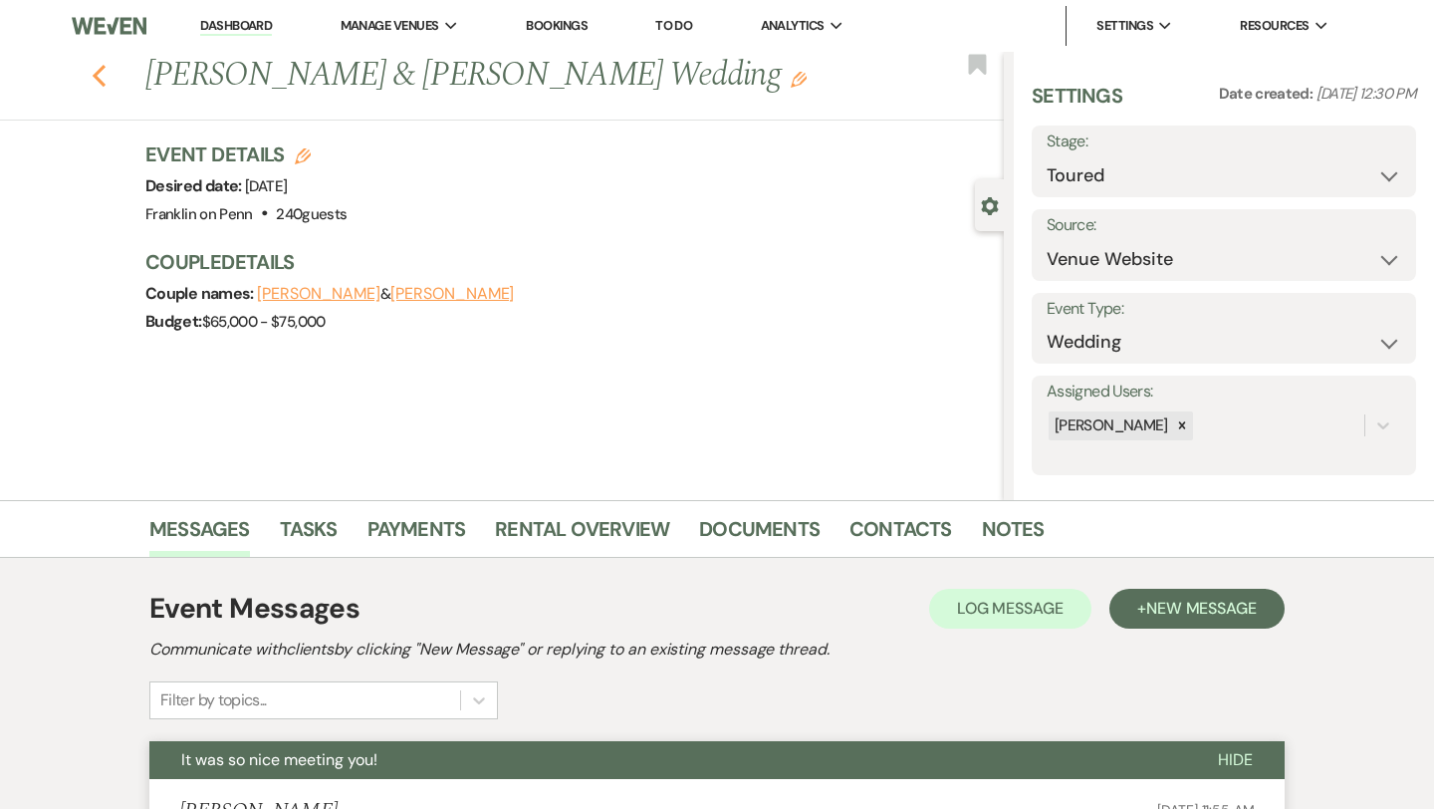
select select "5"
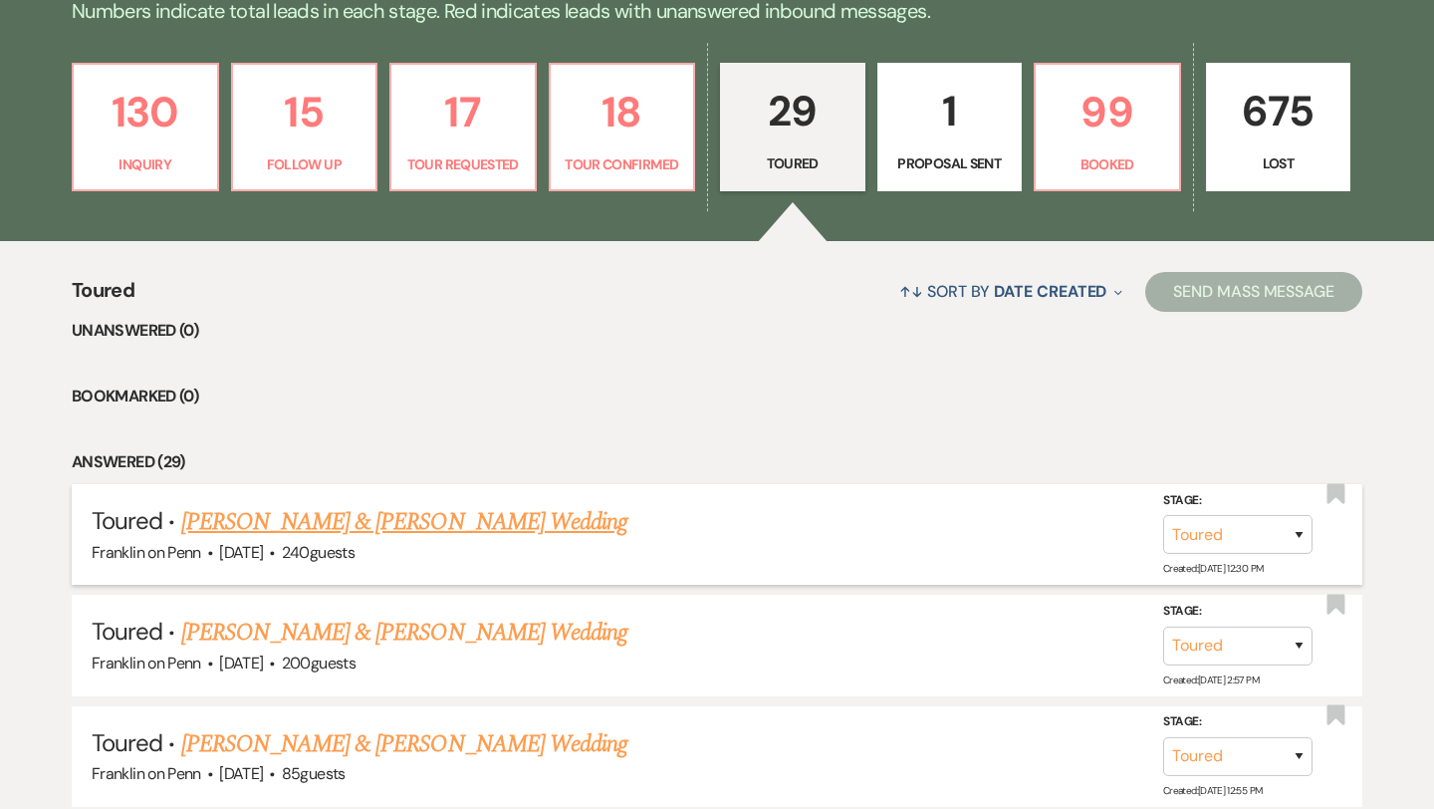
scroll to position [522, 0]
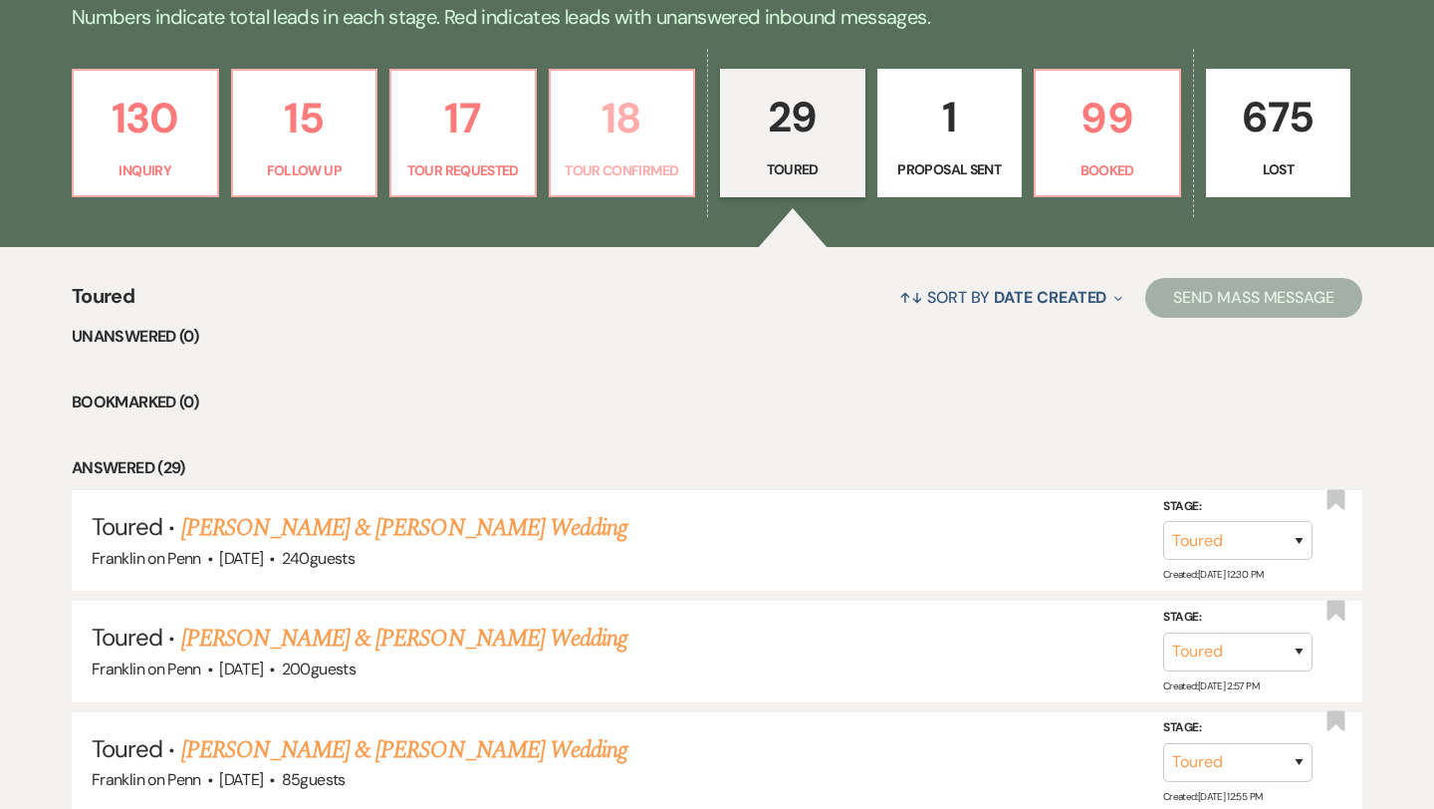
click at [637, 125] on p "18" at bounding box center [623, 118] width 120 height 67
select select "4"
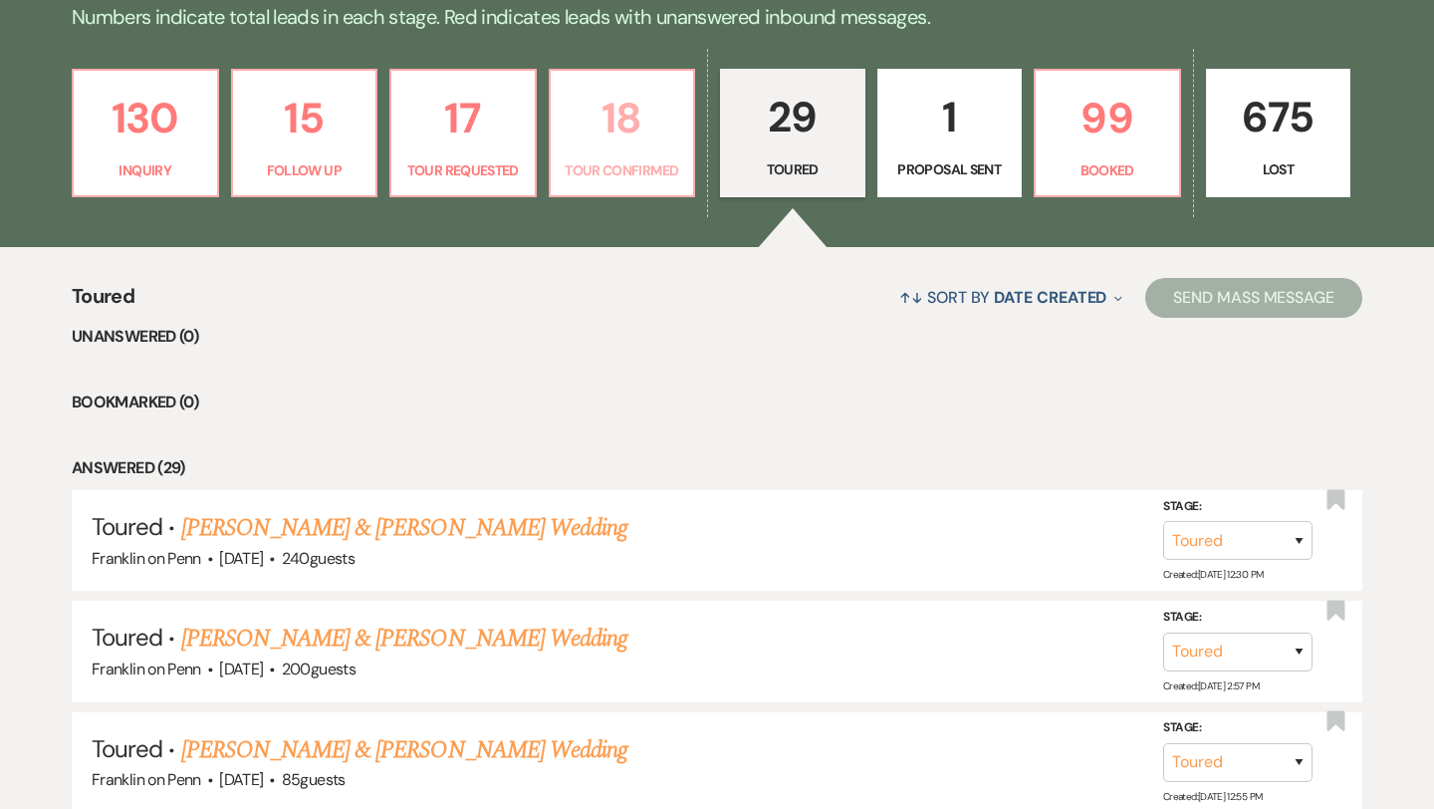
select select "4"
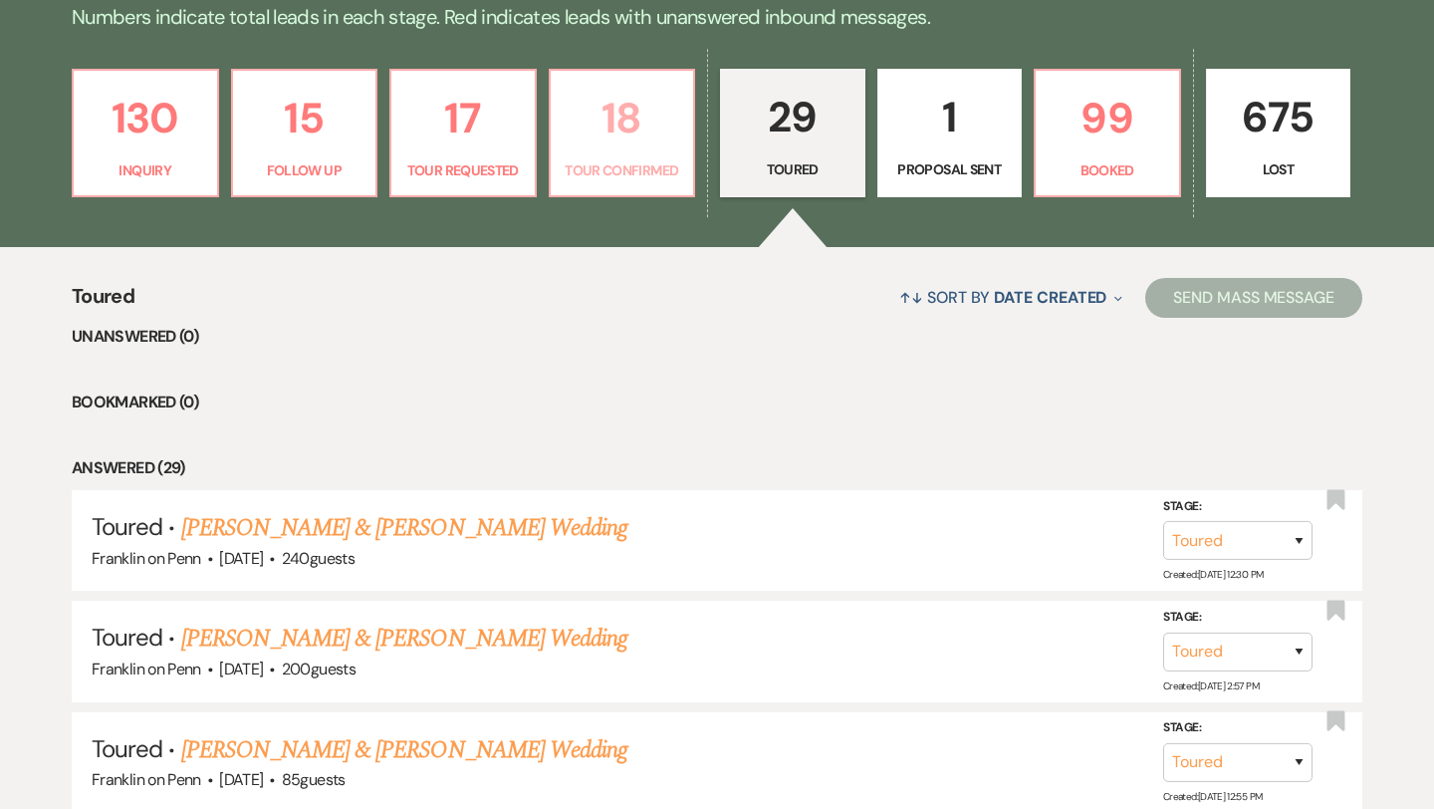
select select "4"
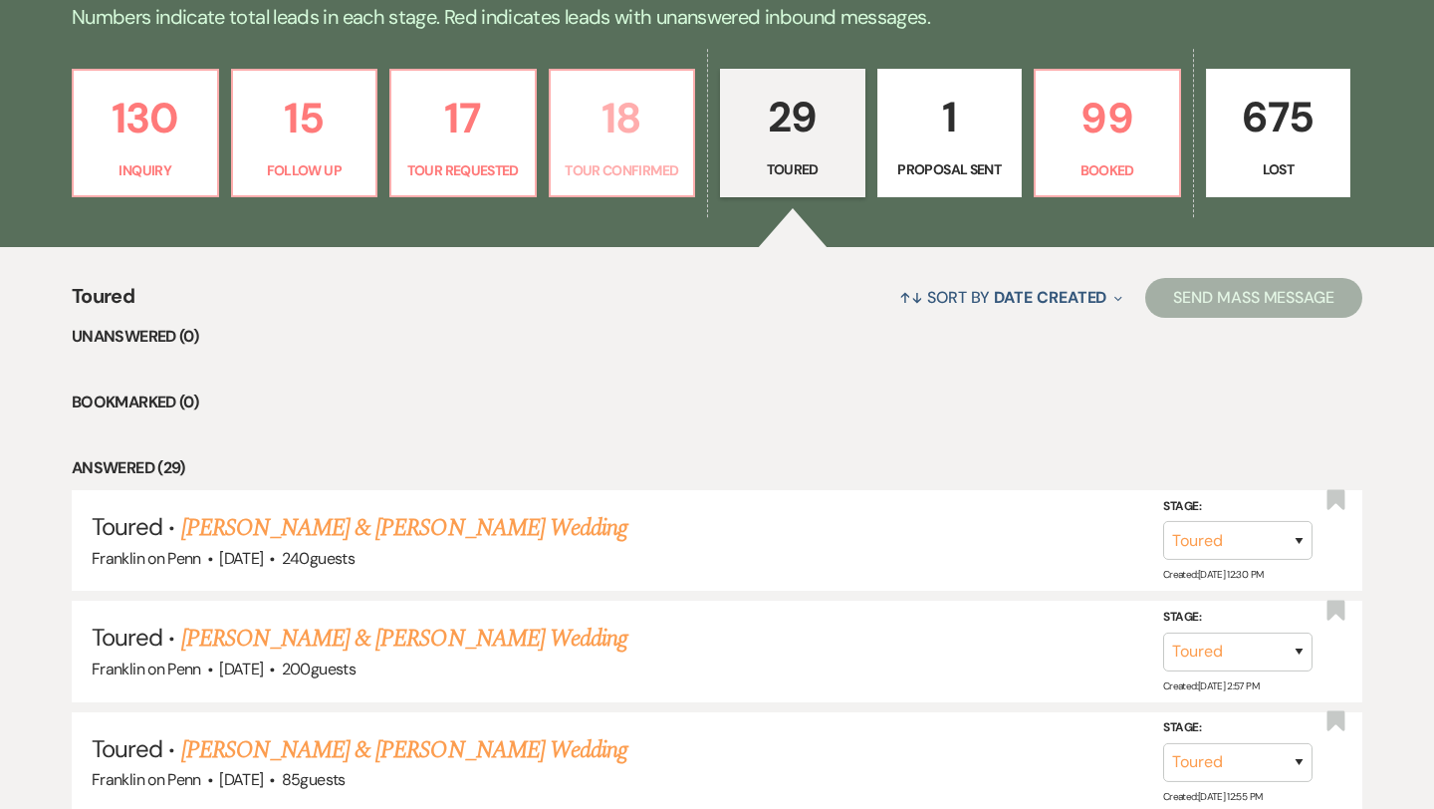
select select "4"
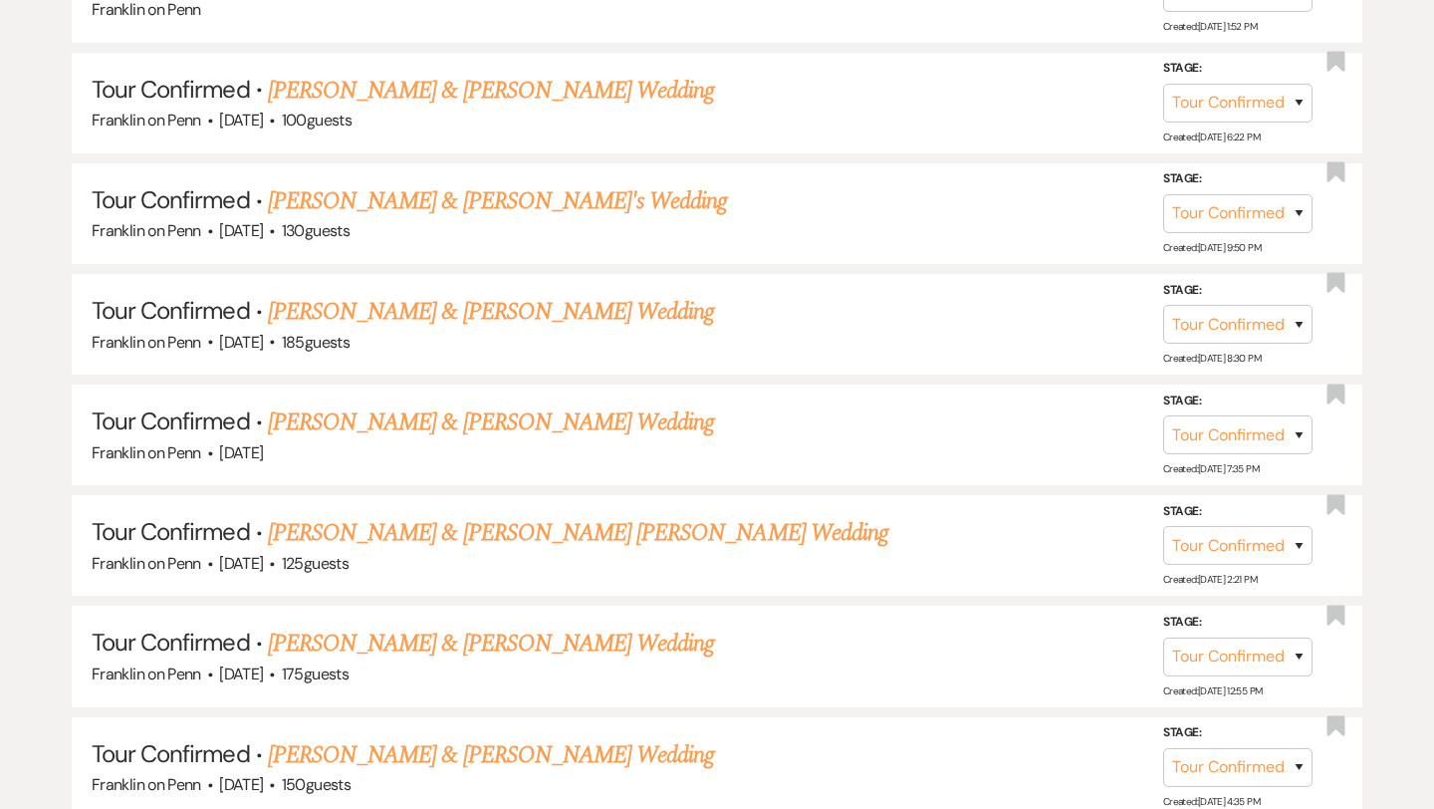
scroll to position [1704, 0]
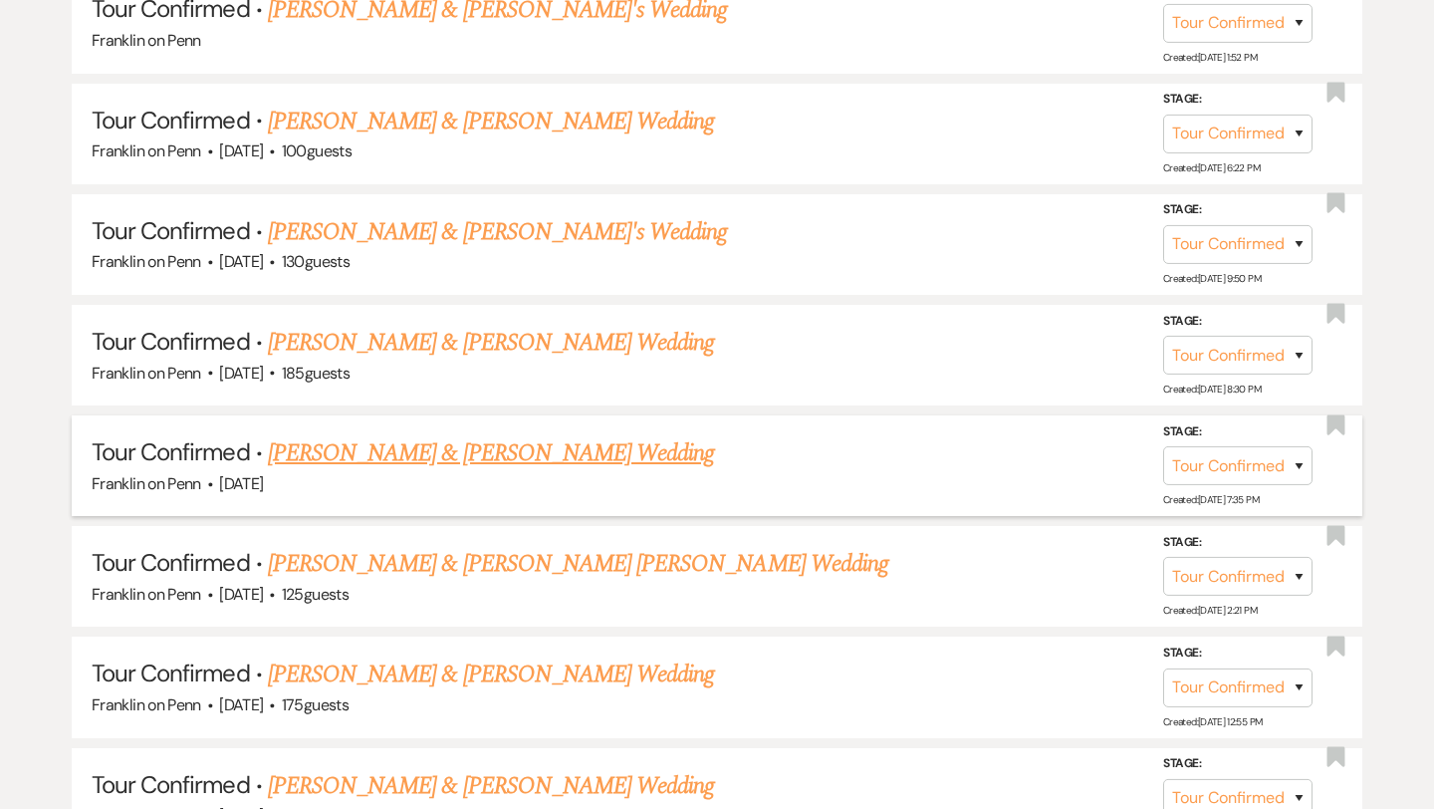
click at [564, 450] on link "[PERSON_NAME] & [PERSON_NAME] Wedding" at bounding box center [491, 453] width 446 height 36
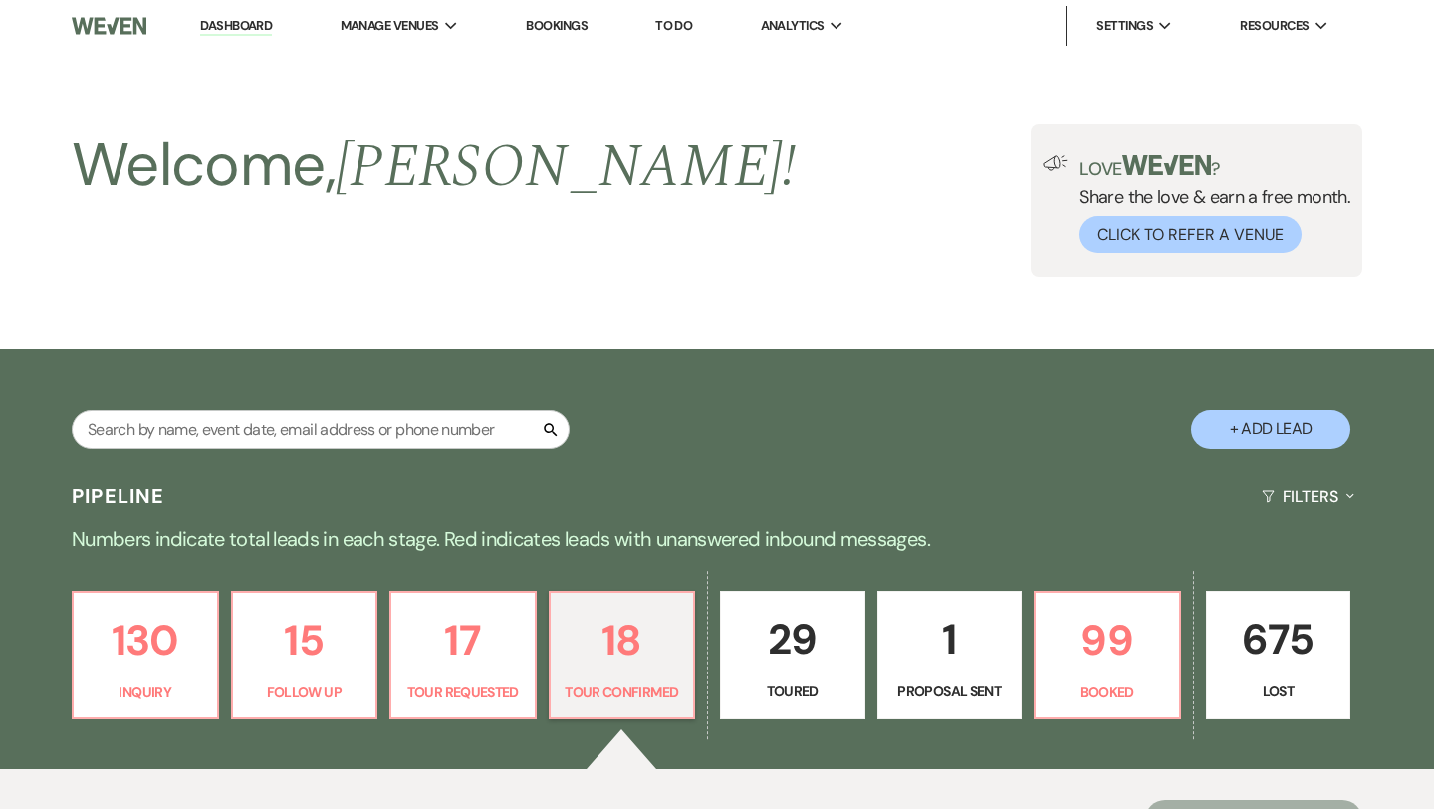
select select "4"
select select "5"
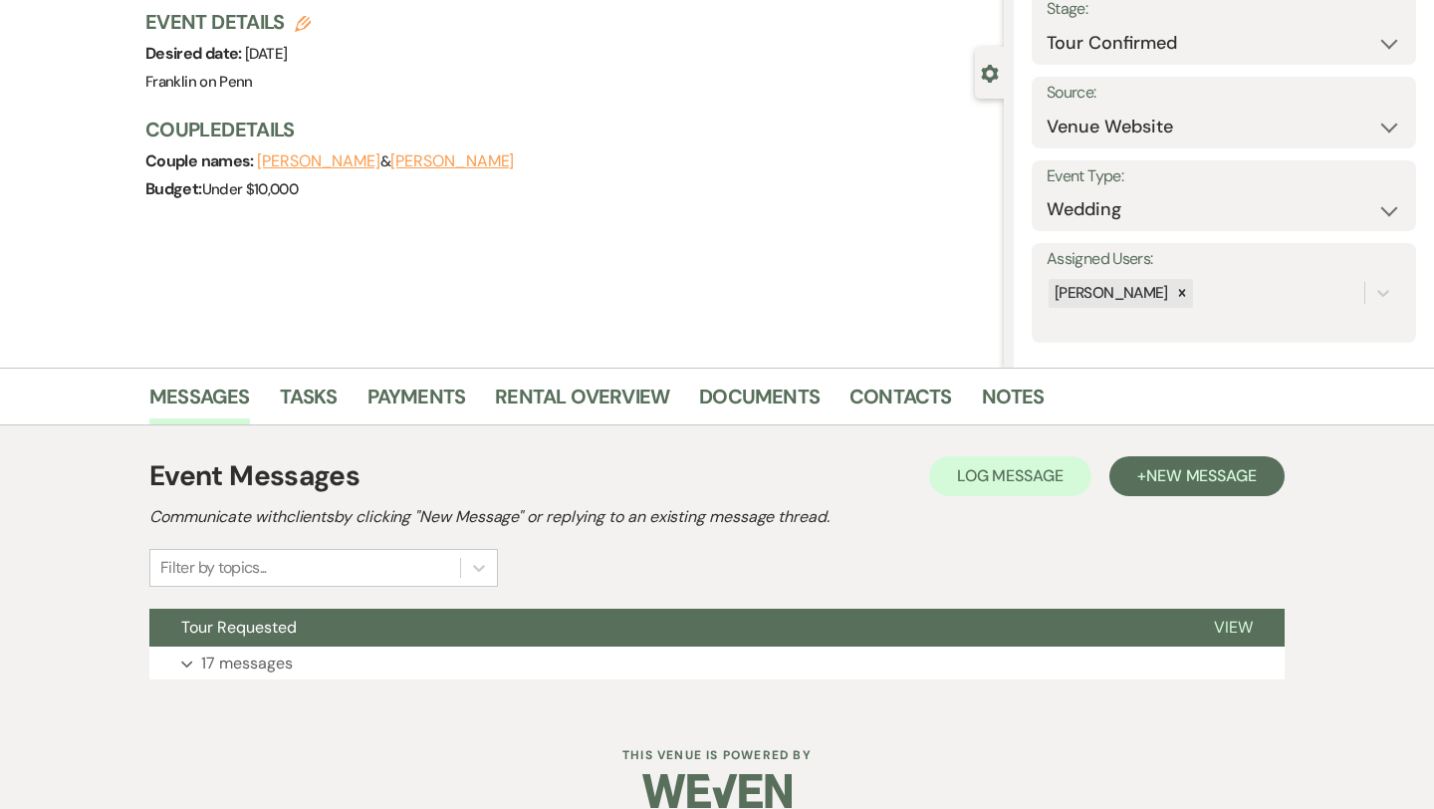
scroll to position [133, 0]
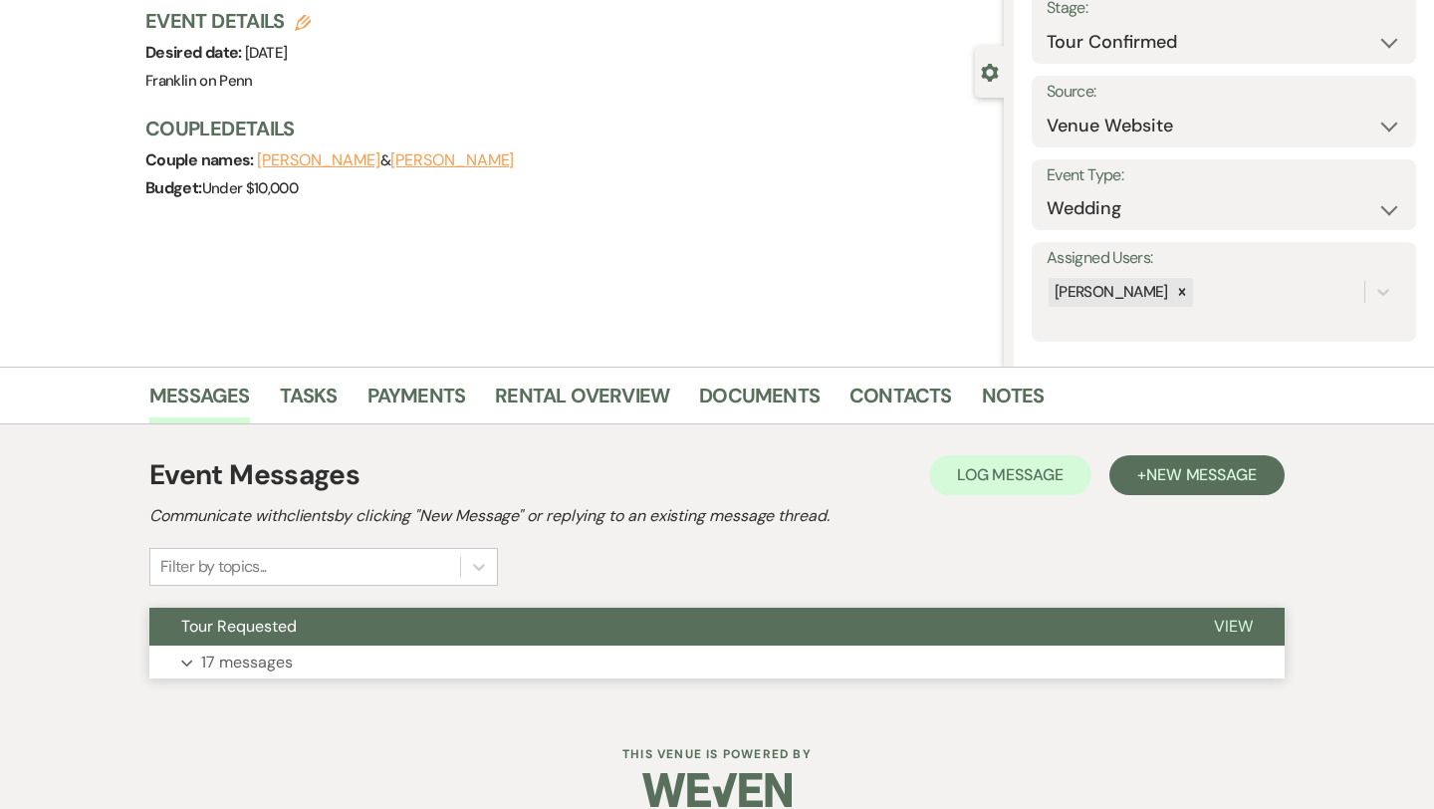
click at [261, 657] on p "17 messages" at bounding box center [247, 662] width 92 height 26
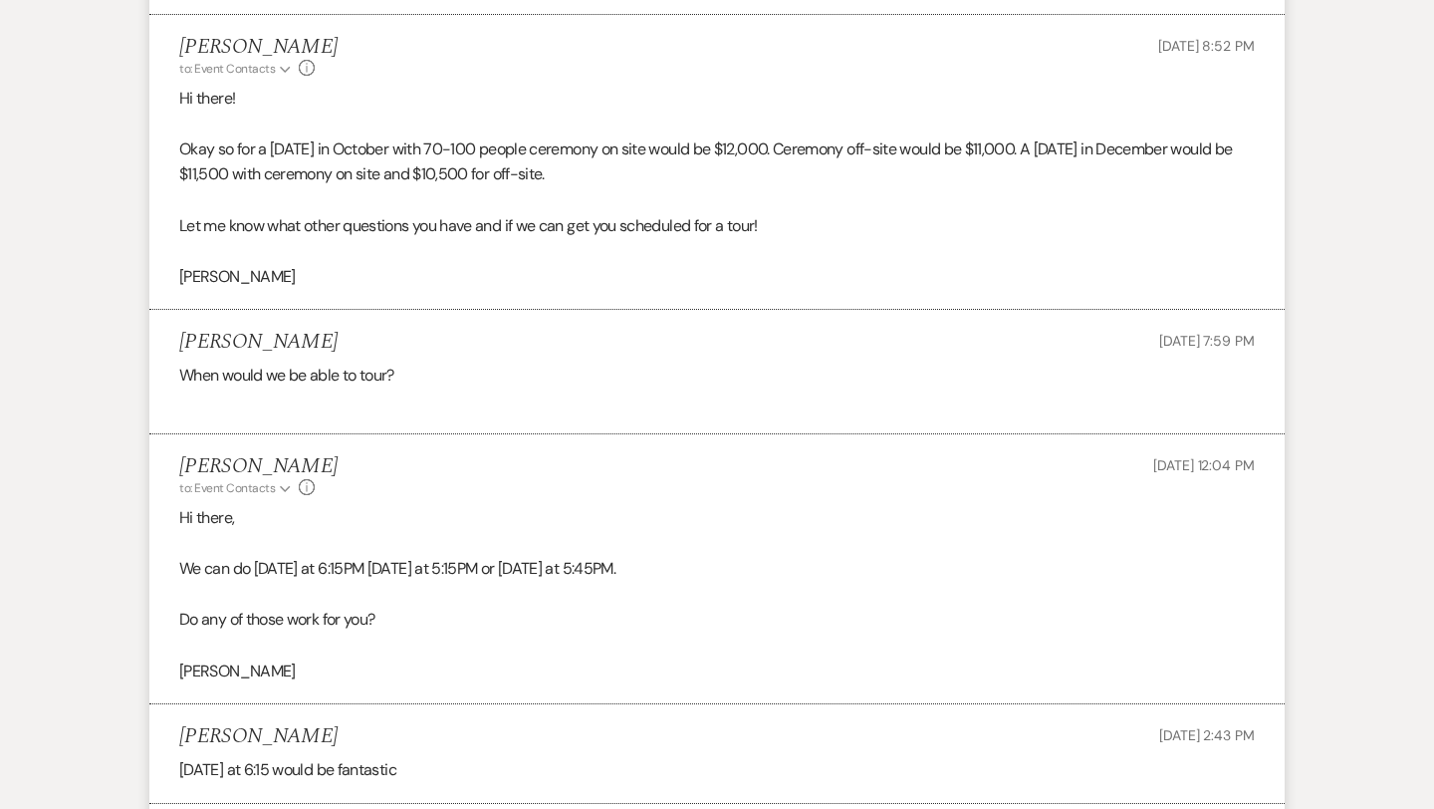
scroll to position [2987, 0]
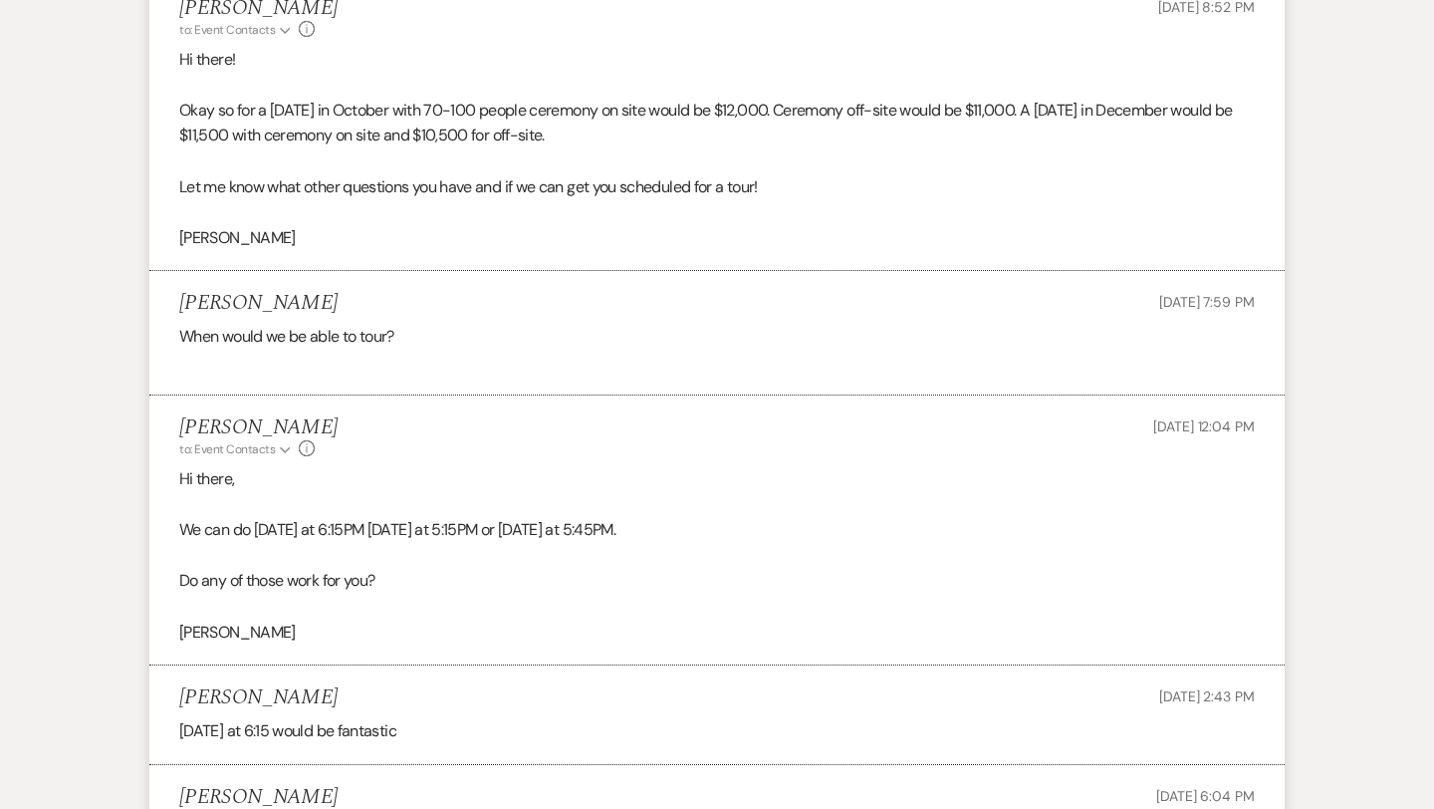
drag, startPoint x: 387, startPoint y: 680, endPoint x: 722, endPoint y: -88, distance: 837.8
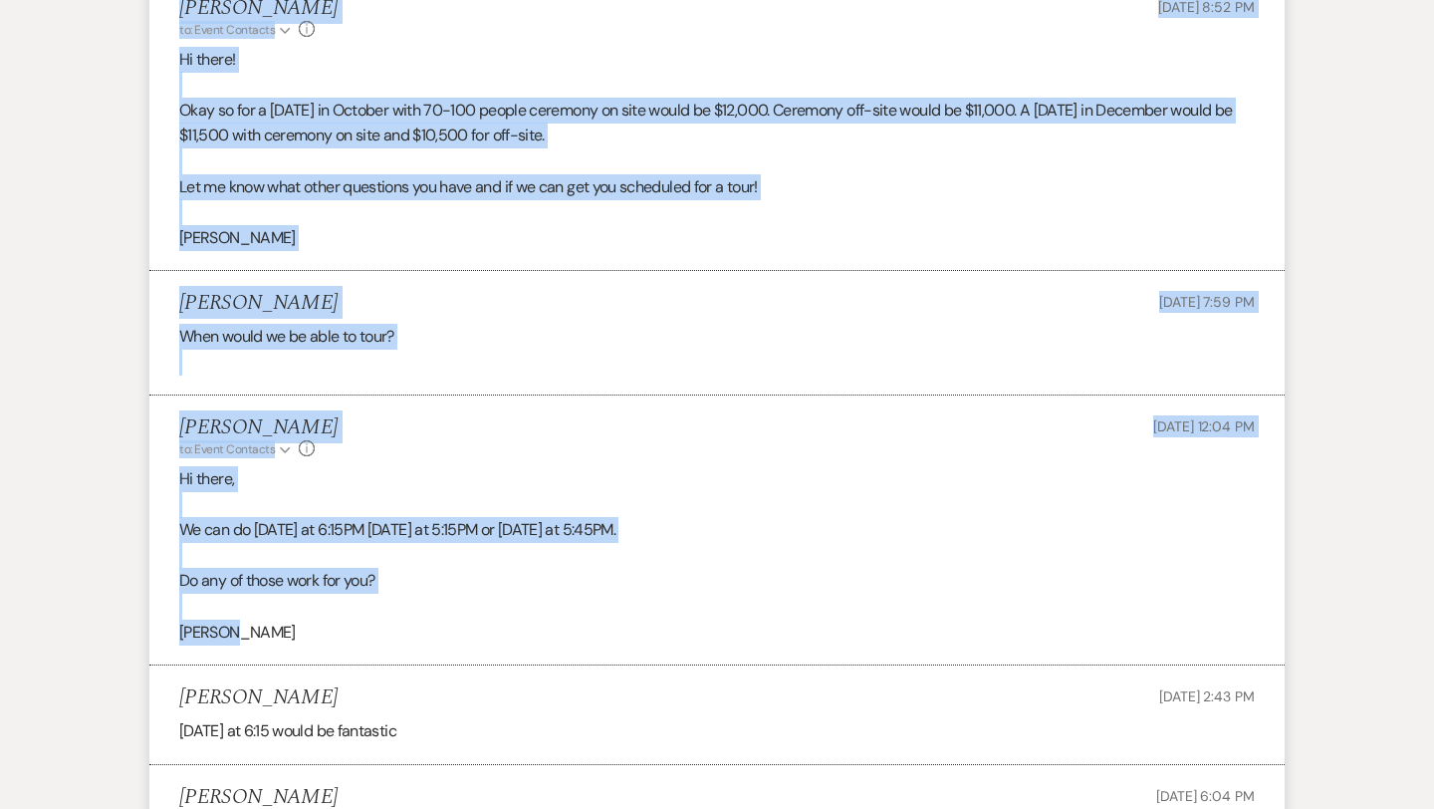
scroll to position [2890, 0]
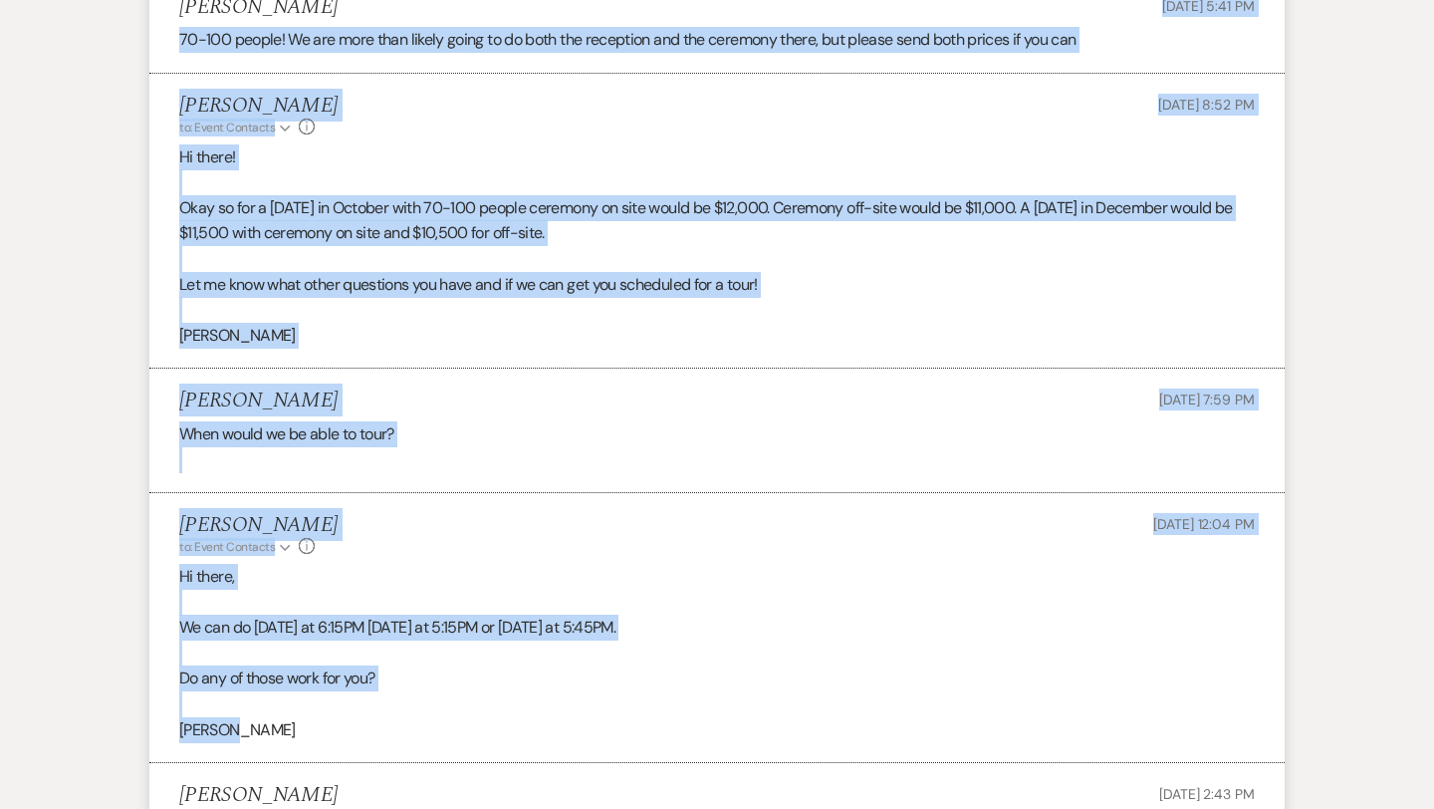
click at [496, 556] on div "[PERSON_NAME] to: Event Contacts Expand Info [DATE] 12:04 PM" at bounding box center [717, 534] width 1076 height 43
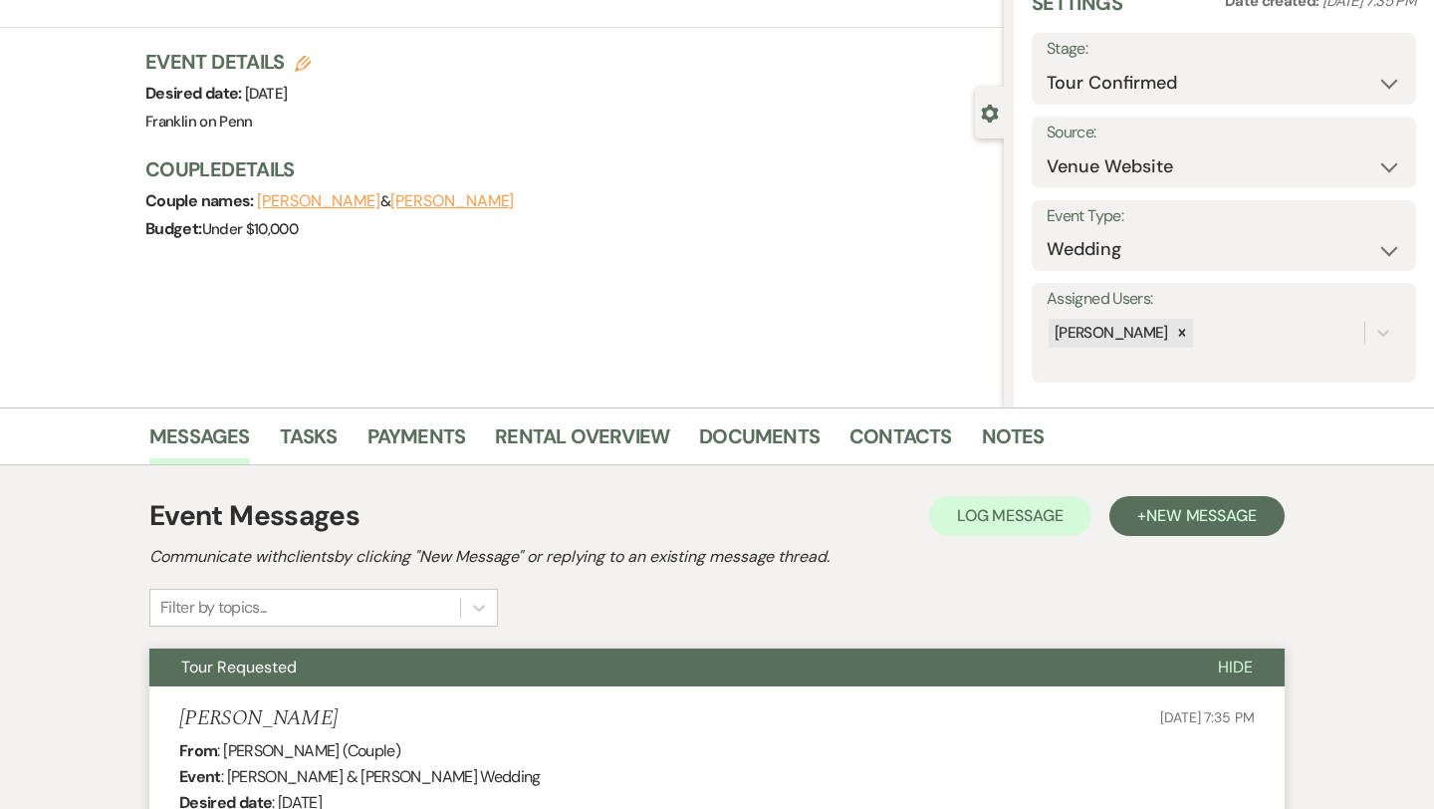
scroll to position [0, 0]
